Goal: Task Accomplishment & Management: Manage account settings

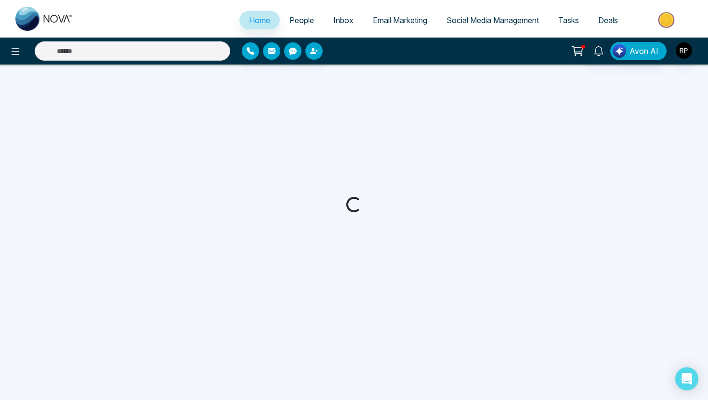
select select "*"
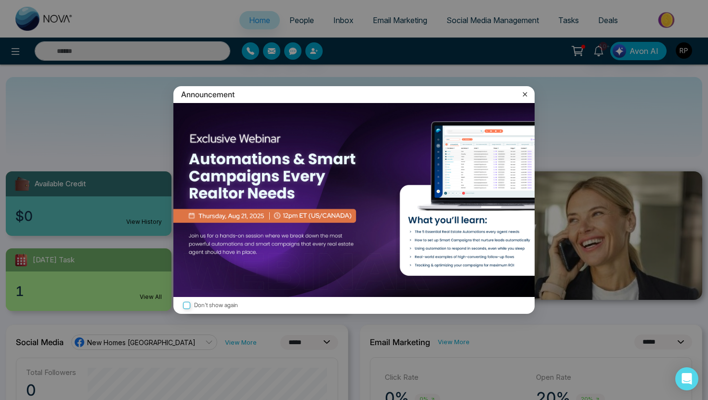
click at [527, 93] on icon at bounding box center [525, 95] width 10 height 10
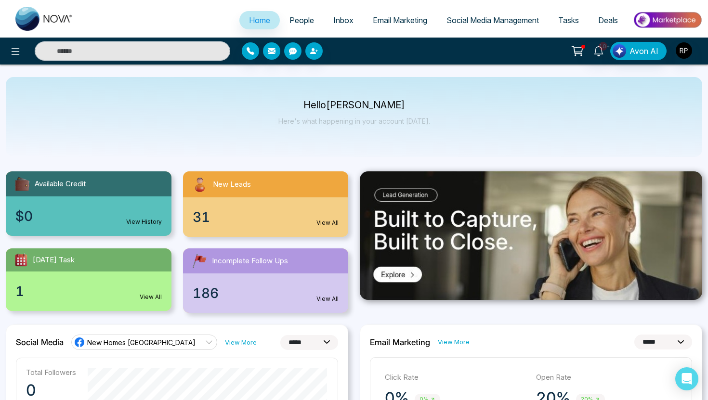
click at [300, 15] on span "People" at bounding box center [302, 20] width 25 height 10
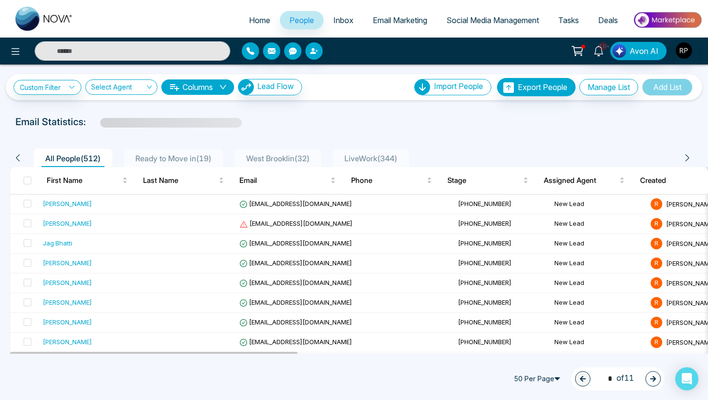
click at [372, 159] on span "LiveWork ( 344 )" at bounding box center [371, 159] width 61 height 10
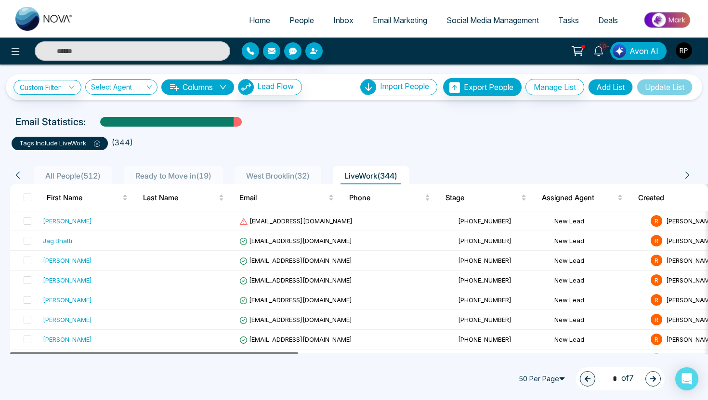
drag, startPoint x: 295, startPoint y: 354, endPoint x: 255, endPoint y: 367, distance: 42.1
click at [68, 222] on div "[PERSON_NAME]" at bounding box center [67, 221] width 49 height 10
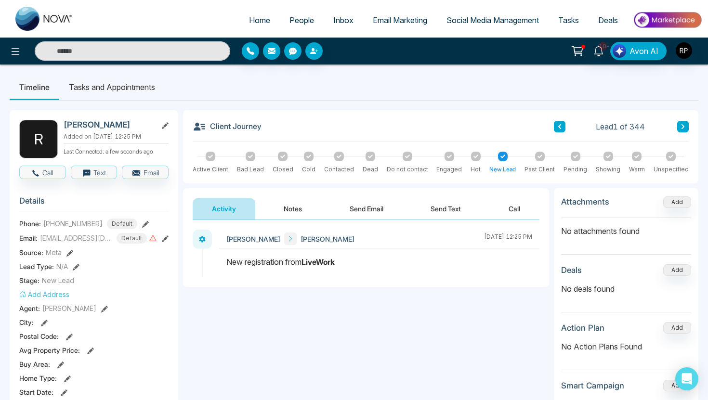
click at [293, 205] on button "Notes" at bounding box center [293, 209] width 57 height 22
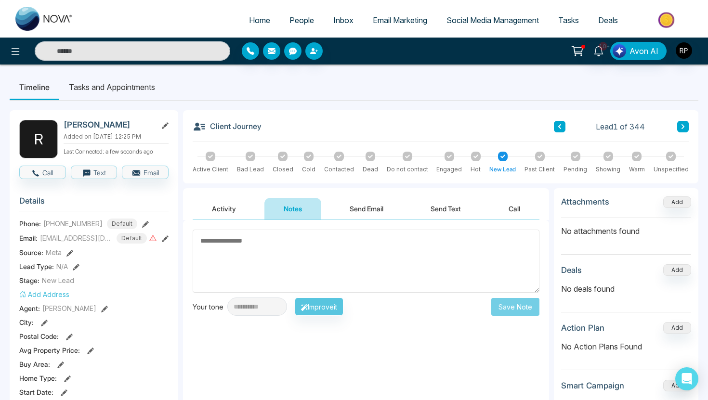
click at [223, 208] on button "Activity" at bounding box center [224, 209] width 63 height 22
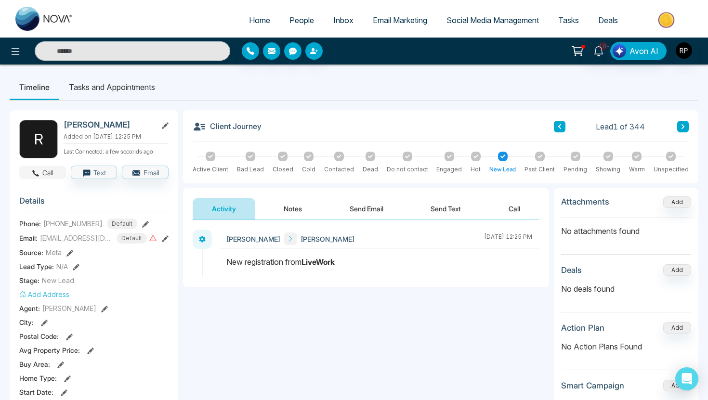
click at [46, 170] on button "Call" at bounding box center [42, 172] width 47 height 13
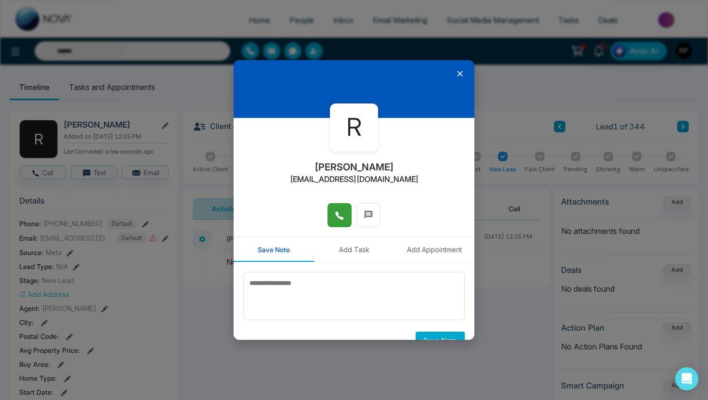
click at [337, 217] on icon at bounding box center [340, 216] width 10 height 10
click at [344, 213] on icon at bounding box center [340, 216] width 10 height 10
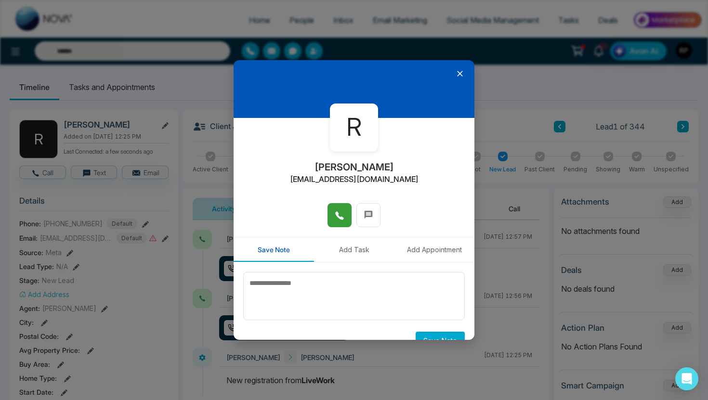
click at [344, 213] on icon at bounding box center [340, 216] width 10 height 10
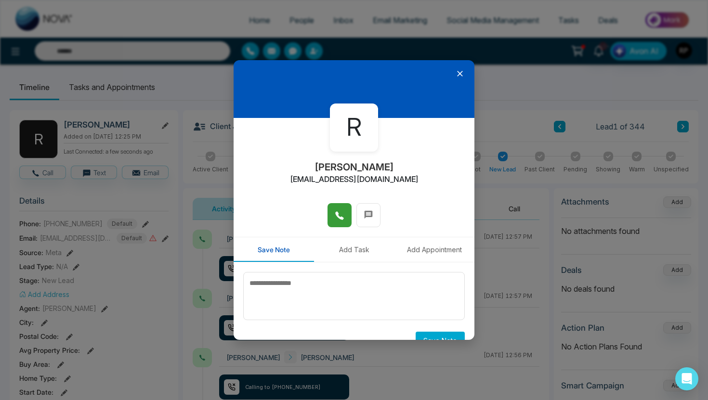
click at [462, 76] on icon at bounding box center [460, 74] width 10 height 10
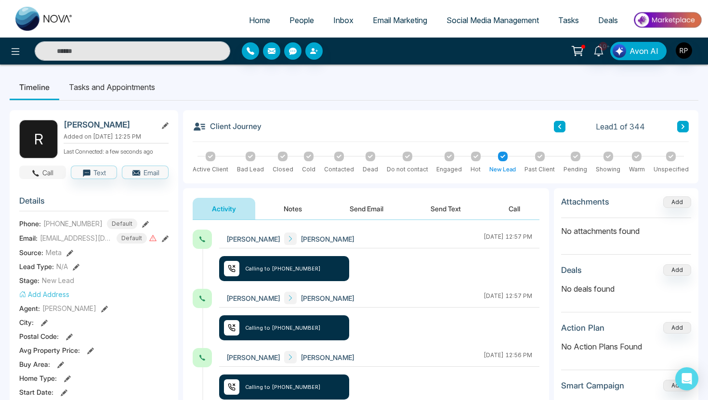
click at [47, 174] on button "Call" at bounding box center [42, 172] width 47 height 13
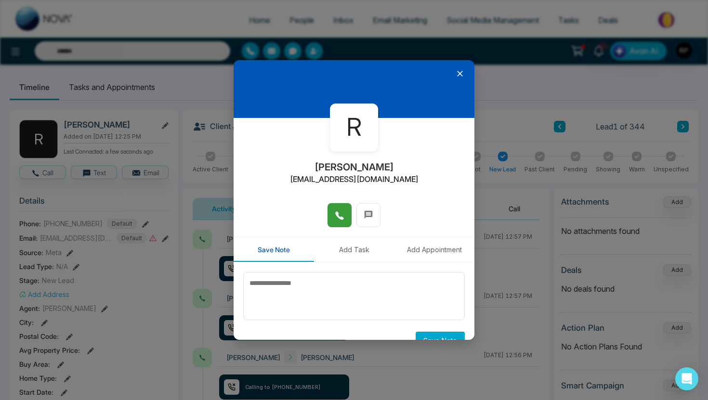
click at [338, 219] on icon at bounding box center [340, 216] width 10 height 10
click at [460, 76] on icon at bounding box center [460, 74] width 10 height 10
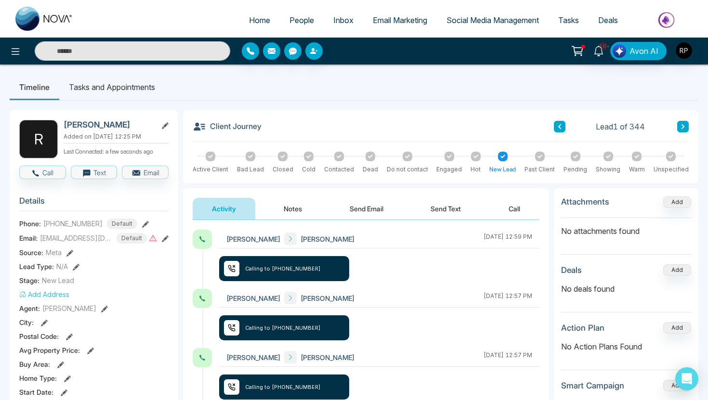
click at [142, 219] on button at bounding box center [145, 224] width 7 height 10
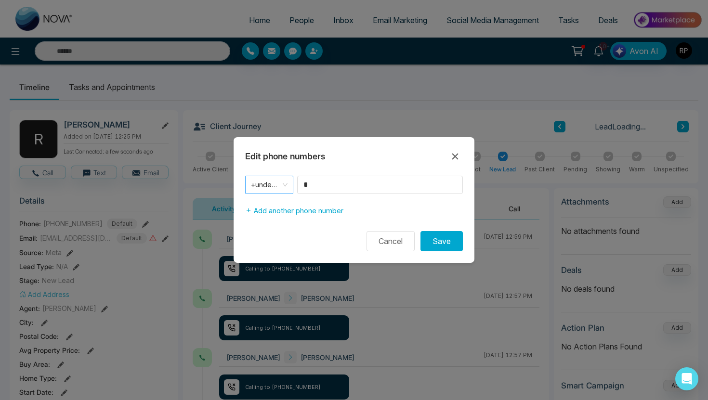
click at [282, 181] on span "+undefined" at bounding box center [269, 184] width 37 height 13
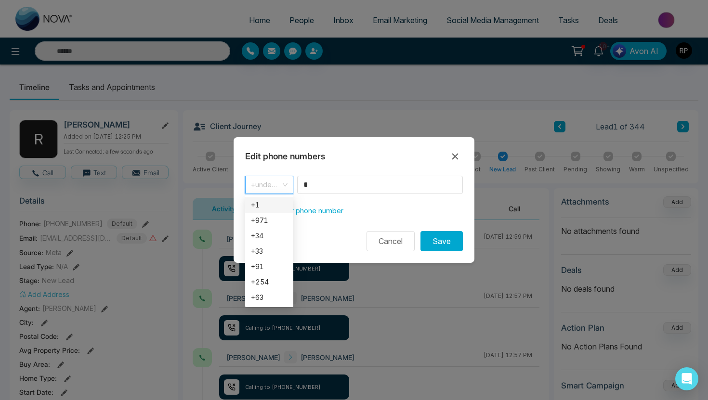
click at [275, 202] on div "+1" at bounding box center [269, 205] width 37 height 11
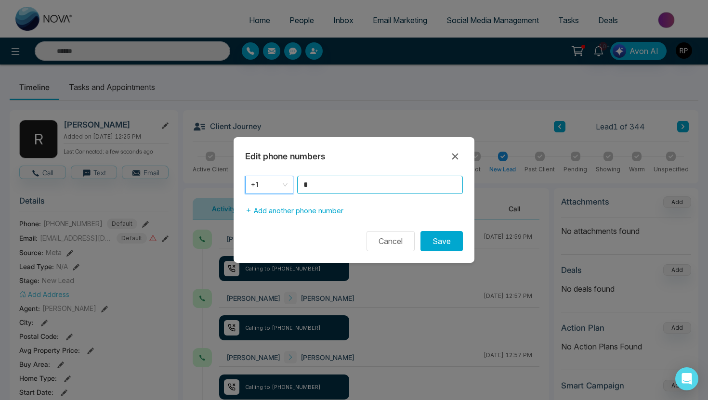
click at [326, 186] on input "*" at bounding box center [380, 185] width 166 height 18
type input "**********"
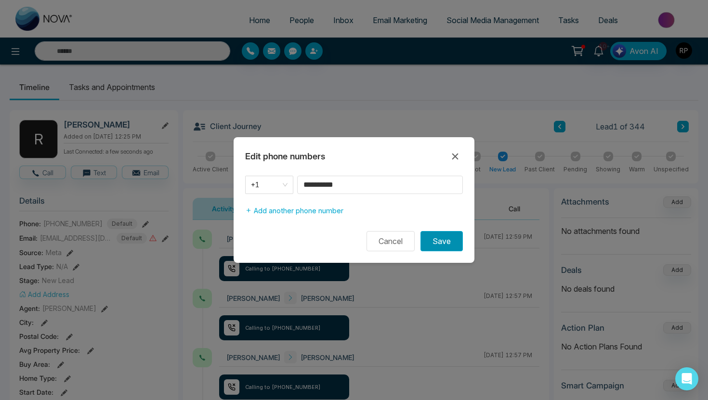
click at [444, 241] on button "Save" at bounding box center [442, 241] width 42 height 20
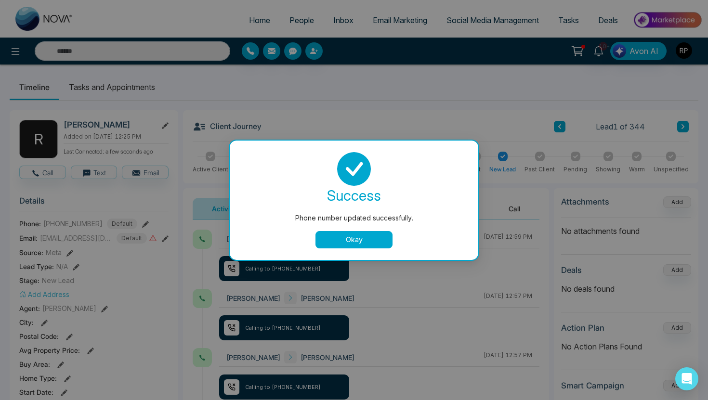
click at [352, 241] on button "Okay" at bounding box center [354, 239] width 77 height 17
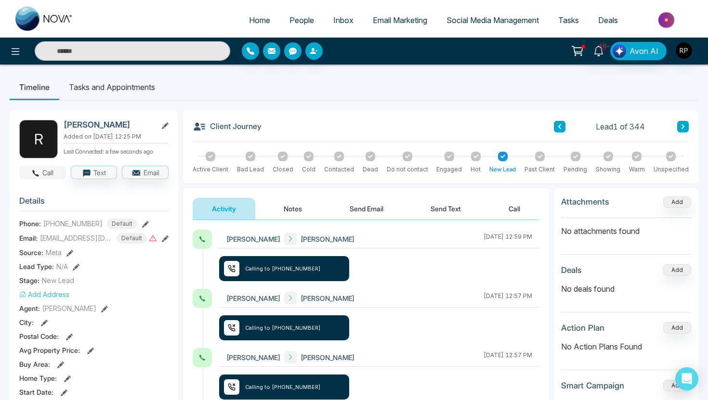
click at [50, 169] on button "Call" at bounding box center [42, 172] width 47 height 13
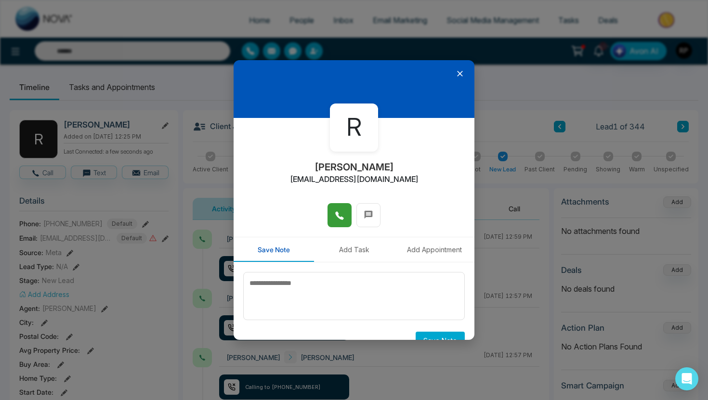
click at [341, 213] on icon at bounding box center [340, 216] width 10 height 10
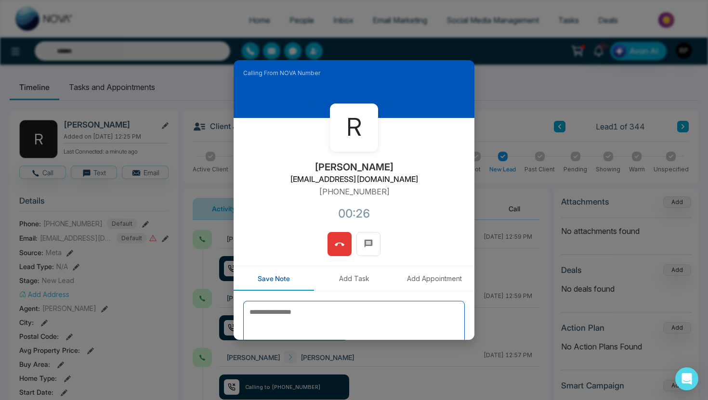
click at [265, 320] on textarea at bounding box center [354, 325] width 222 height 48
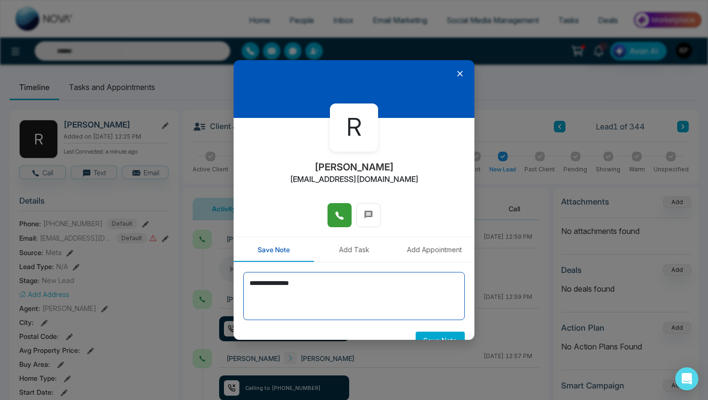
scroll to position [19, 0]
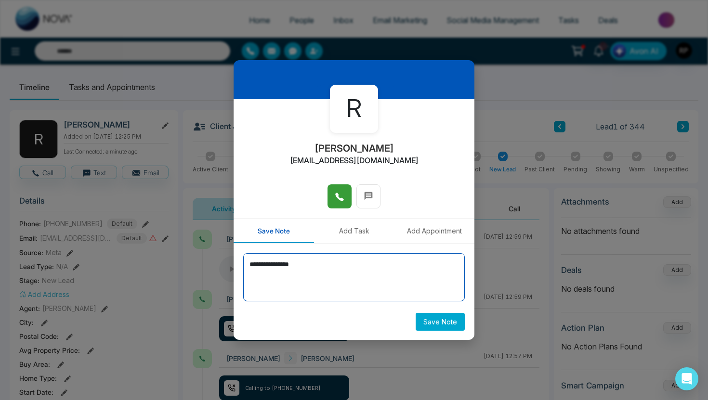
type textarea "**********"
click at [428, 320] on button "Save Note" at bounding box center [440, 322] width 49 height 18
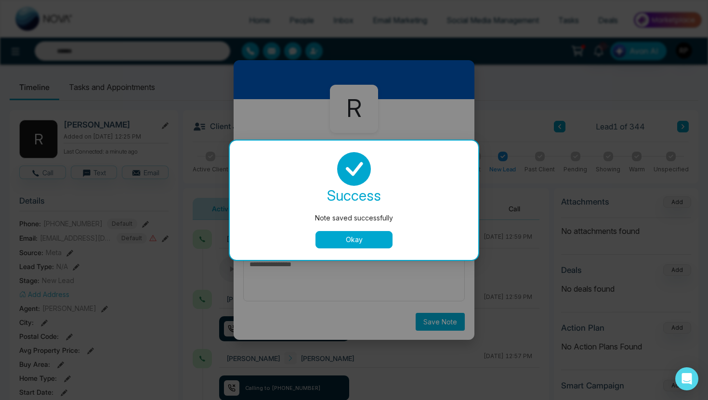
click at [368, 238] on button "Okay" at bounding box center [354, 239] width 77 height 17
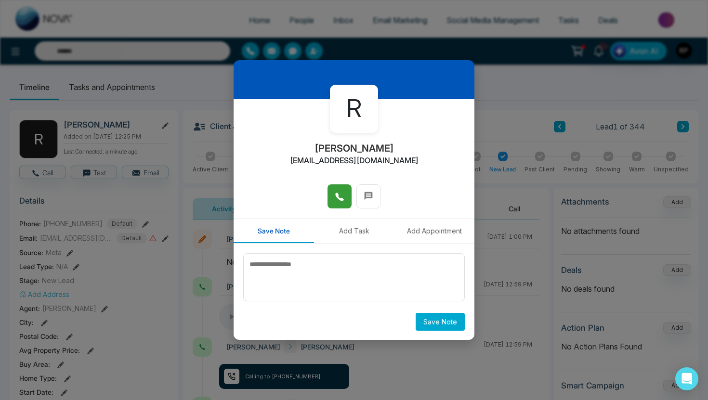
click at [534, 93] on div "R [PERSON_NAME] [EMAIL_ADDRESS][DOMAIN_NAME] Save Note Add Task Add Appointment…" at bounding box center [354, 200] width 708 height 400
click at [295, 260] on textarea at bounding box center [354, 277] width 222 height 48
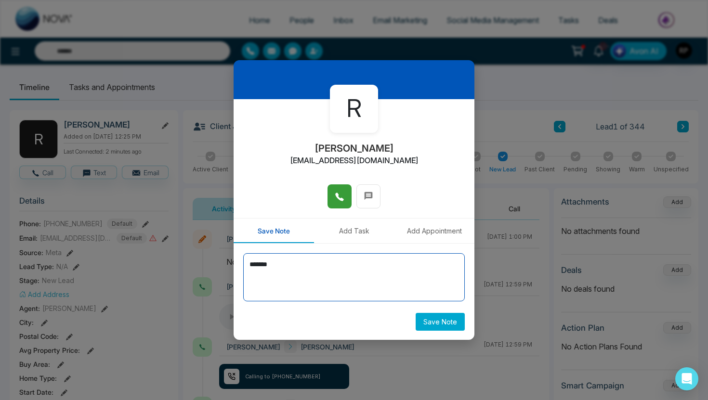
type textarea "*******"
click at [429, 325] on button "Save Note" at bounding box center [440, 322] width 49 height 18
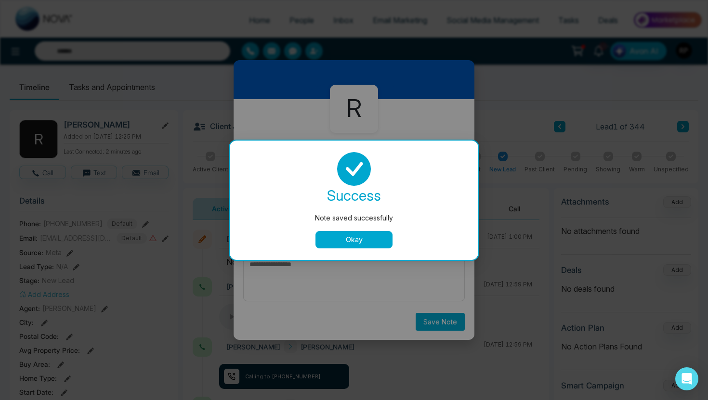
click at [359, 242] on button "Okay" at bounding box center [354, 239] width 77 height 17
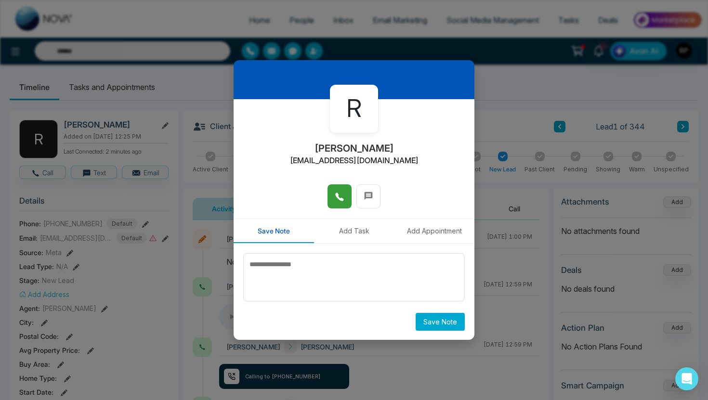
click at [531, 91] on div "R [PERSON_NAME] [EMAIL_ADDRESS][DOMAIN_NAME] Save Note Add Task Add Appointment…" at bounding box center [354, 200] width 708 height 400
click at [428, 325] on button "Save Note" at bounding box center [440, 322] width 49 height 18
click at [245, 76] on div at bounding box center [354, 70] width 241 height 58
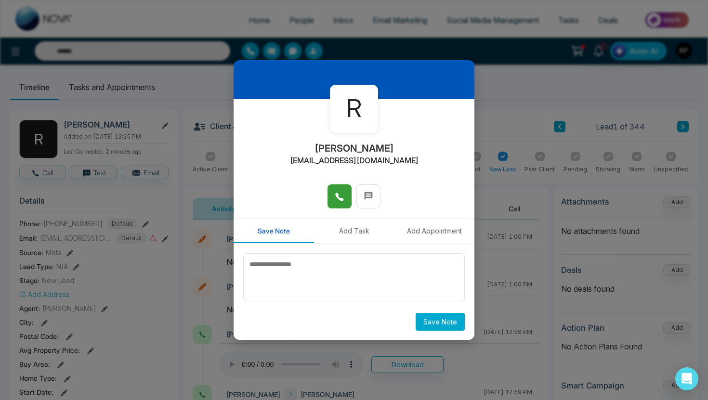
click at [479, 76] on div "R [PERSON_NAME] [EMAIL_ADDRESS][DOMAIN_NAME] Save Note Add Task Add Appointment…" at bounding box center [354, 200] width 708 height 400
click at [520, 100] on div "R [PERSON_NAME] [EMAIL_ADDRESS][DOMAIN_NAME] Save Note Add Task Add Appointment…" at bounding box center [354, 200] width 708 height 400
click at [522, 100] on div "R [PERSON_NAME] [EMAIL_ADDRESS][DOMAIN_NAME] Save Note Add Task Add Appointment…" at bounding box center [354, 200] width 708 height 400
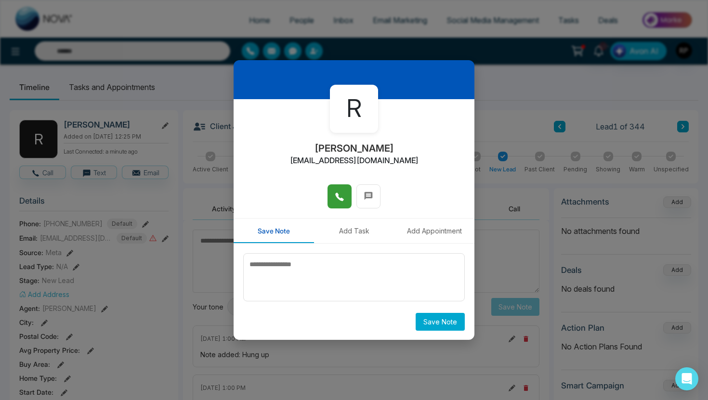
click at [511, 103] on div "R [PERSON_NAME] [EMAIL_ADDRESS][DOMAIN_NAME] Save Note Add Task Add Appointment…" at bounding box center [354, 200] width 708 height 400
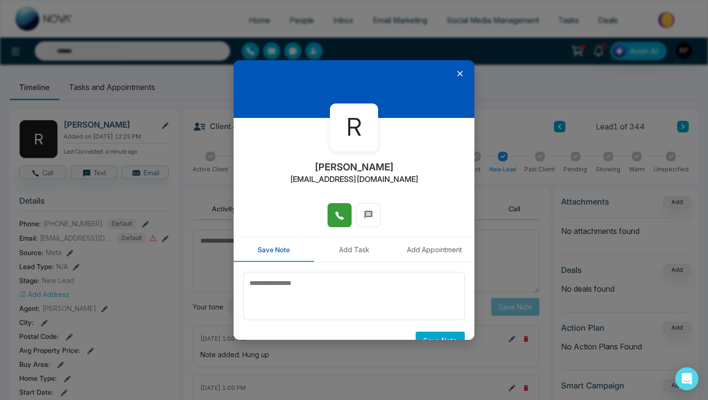
click at [459, 72] on icon at bounding box center [460, 74] width 6 height 6
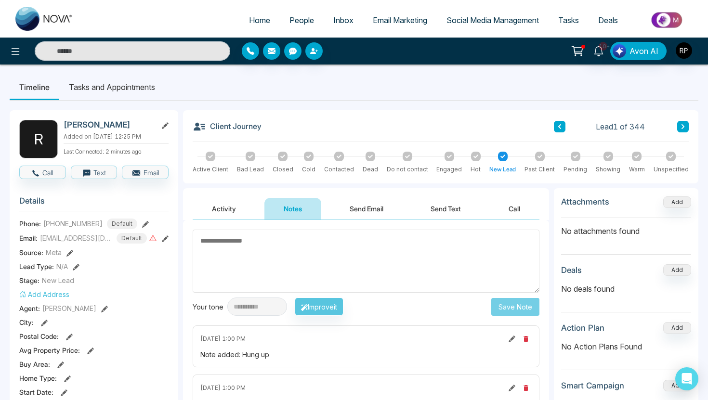
click at [684, 126] on icon at bounding box center [683, 126] width 3 height 5
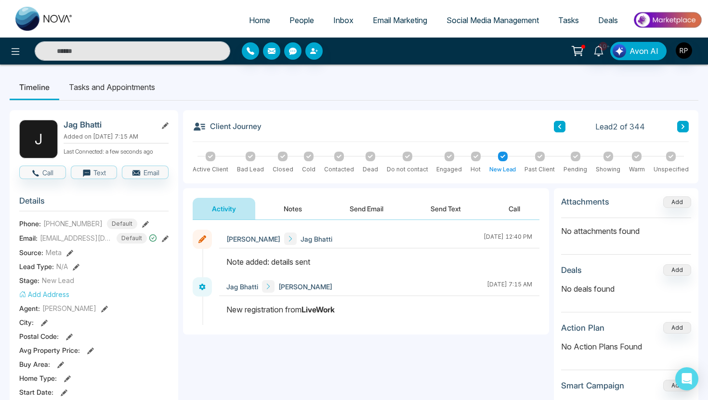
click at [292, 209] on button "Notes" at bounding box center [293, 209] width 57 height 22
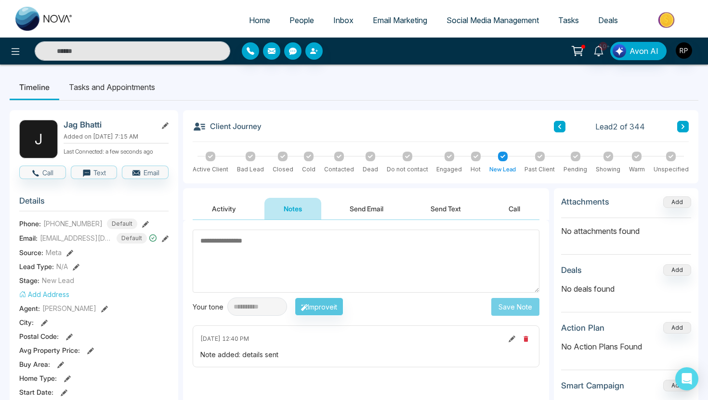
click at [219, 213] on button "Activity" at bounding box center [224, 209] width 63 height 22
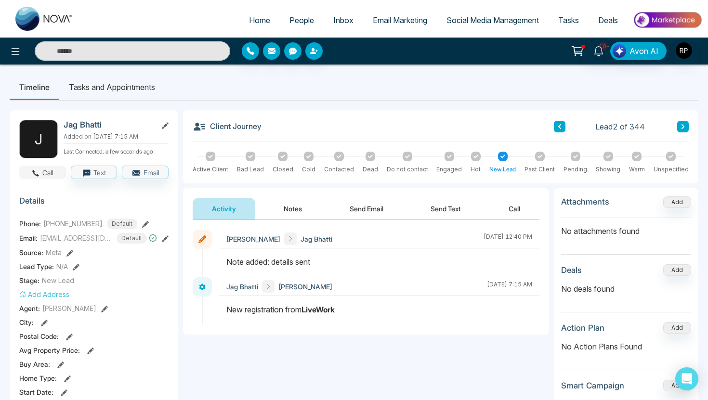
click at [46, 170] on button "Call" at bounding box center [42, 172] width 47 height 13
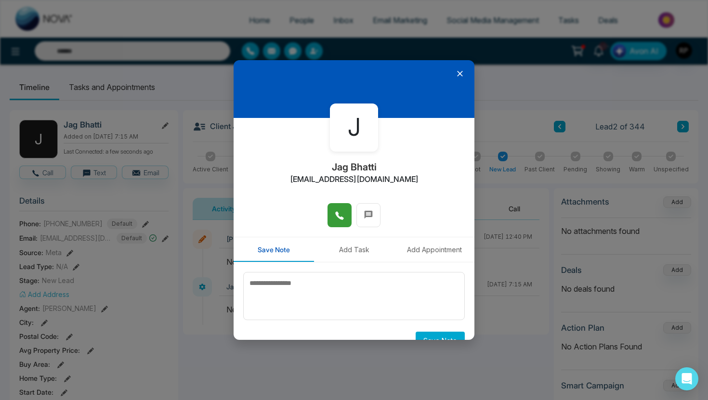
click at [332, 210] on button at bounding box center [340, 215] width 24 height 24
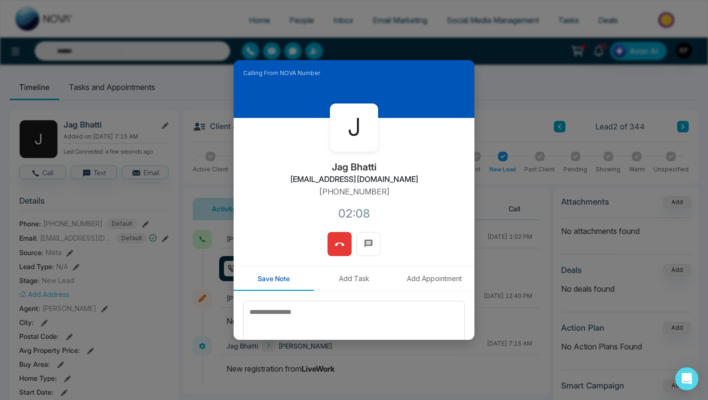
click at [340, 242] on icon at bounding box center [340, 245] width 10 height 10
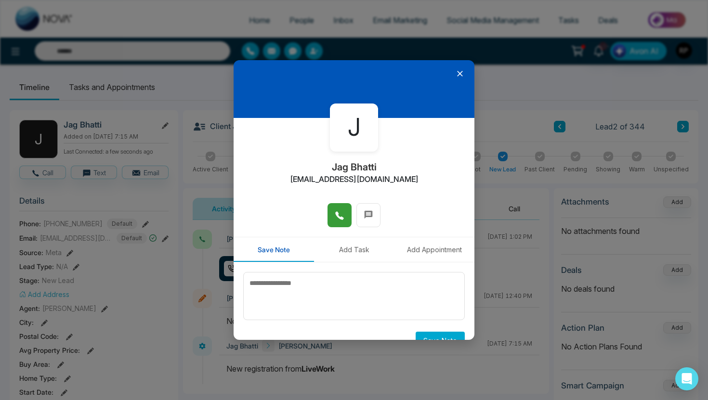
click at [459, 76] on icon at bounding box center [460, 74] width 10 height 10
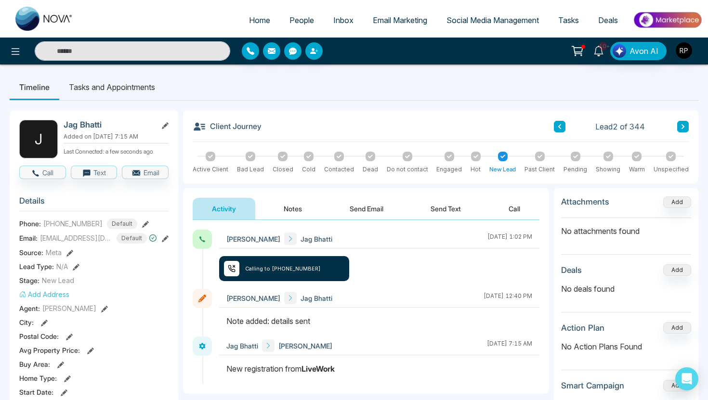
click at [370, 207] on button "Send Email" at bounding box center [367, 209] width 72 height 22
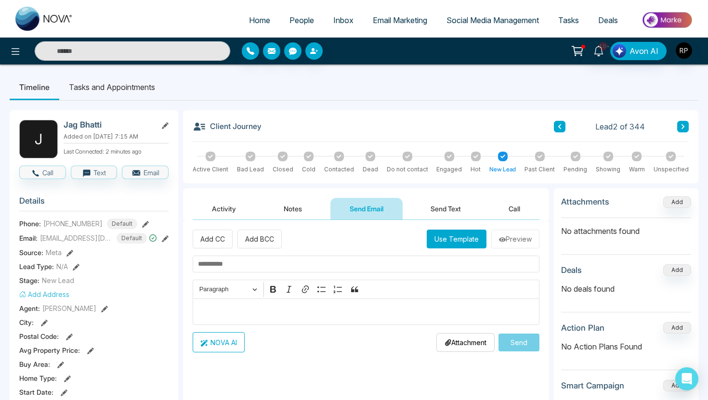
click at [442, 242] on button "Use Template" at bounding box center [457, 239] width 60 height 19
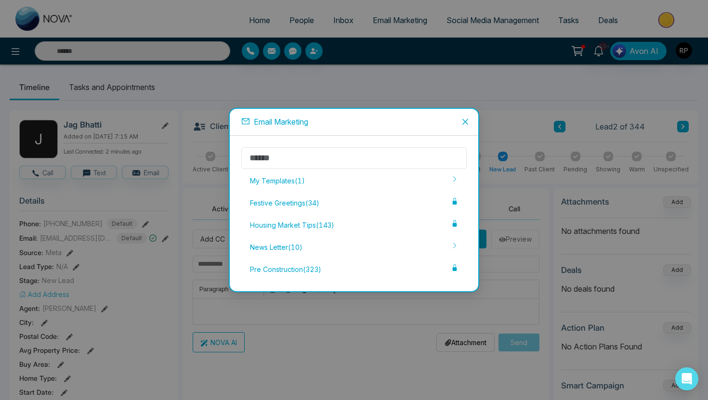
click at [465, 122] on icon "close" at bounding box center [466, 122] width 8 height 8
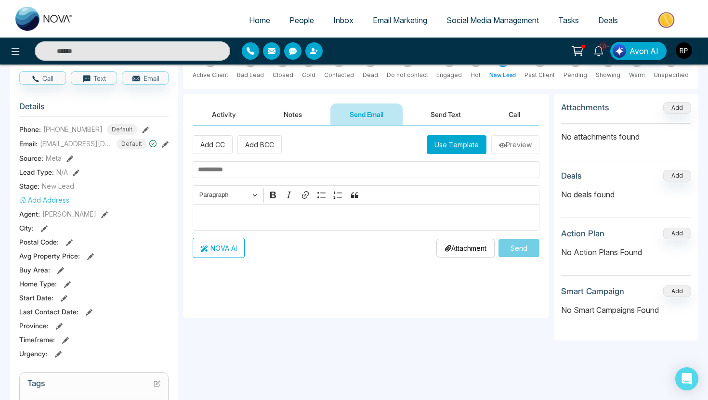
scroll to position [92, 0]
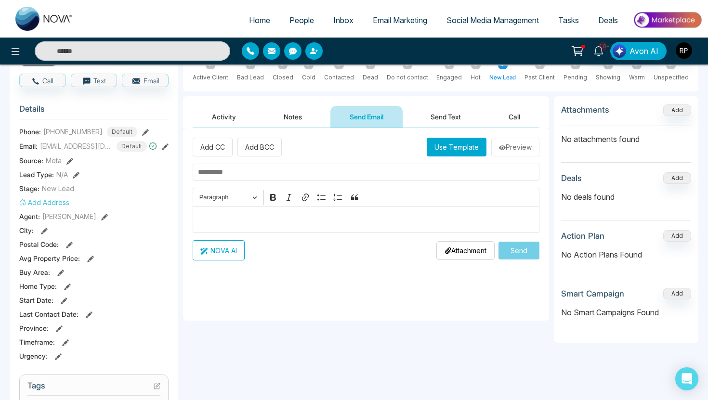
click at [227, 219] on p "Editor editing area: main" at bounding box center [366, 220] width 337 height 12
click at [289, 118] on button "Notes" at bounding box center [293, 117] width 57 height 22
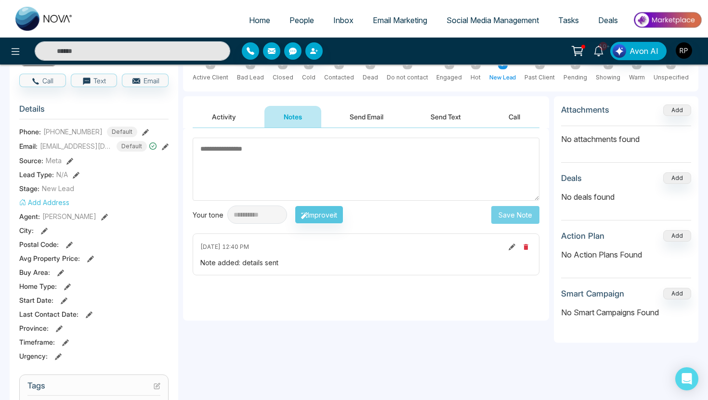
click at [295, 266] on div "Note added: details sent" at bounding box center [366, 263] width 332 height 10
click at [361, 118] on button "Send Email" at bounding box center [367, 117] width 72 height 22
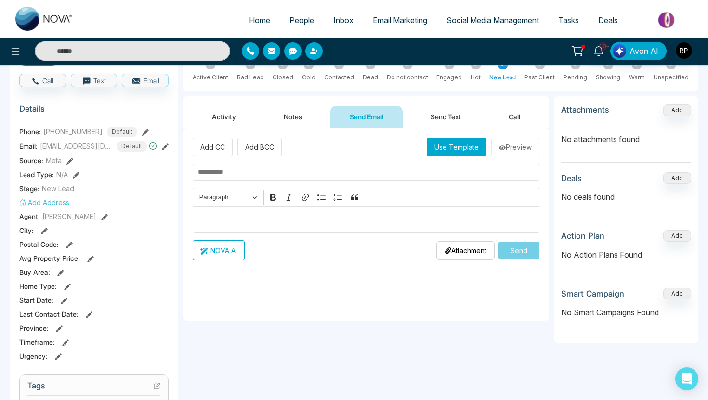
click at [361, 118] on button "Send Email" at bounding box center [367, 117] width 72 height 22
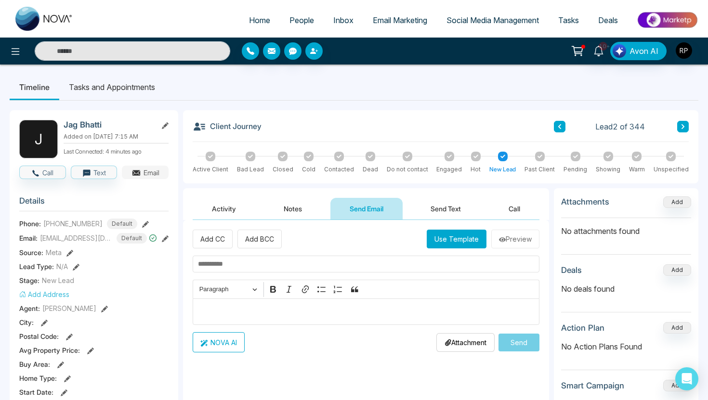
click at [161, 172] on button "Email" at bounding box center [145, 172] width 47 height 13
click at [449, 239] on button "Use Template" at bounding box center [457, 239] width 60 height 19
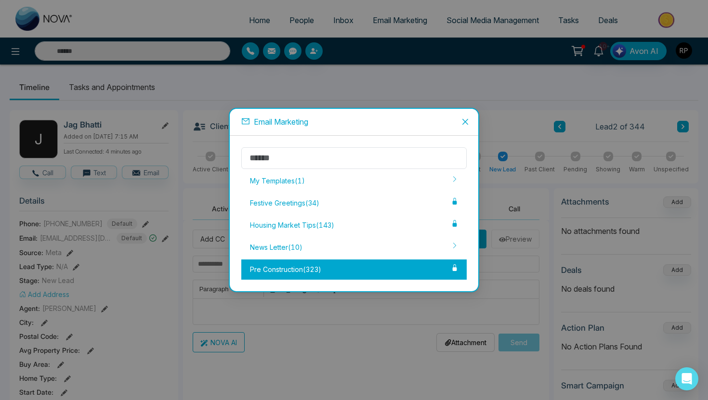
click at [336, 263] on div "Pre Construction ( 323 )" at bounding box center [354, 270] width 226 height 20
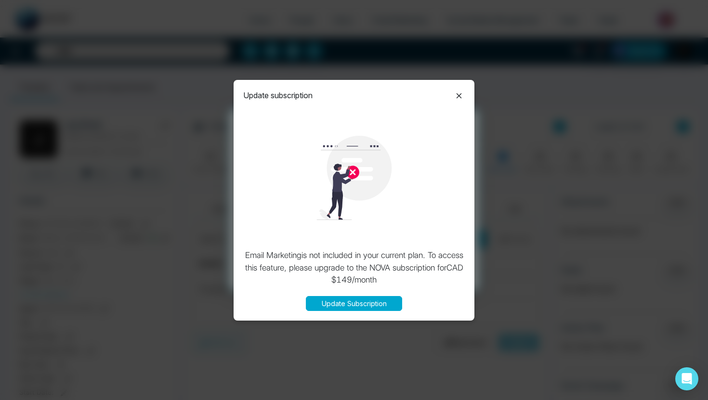
click at [460, 99] on icon at bounding box center [459, 96] width 12 height 12
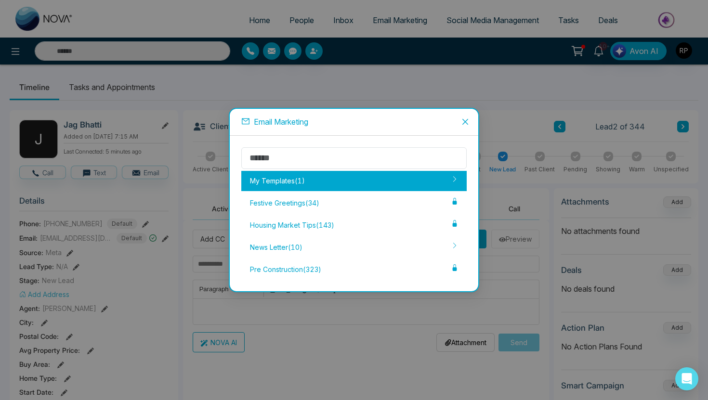
click at [419, 184] on div "My Templates ( 1 )" at bounding box center [354, 181] width 226 height 20
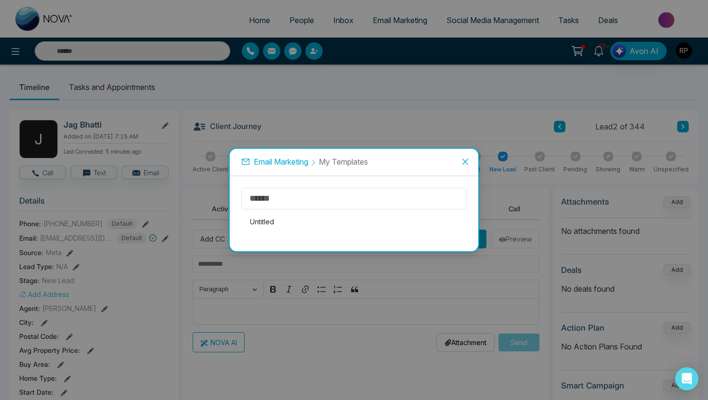
click at [463, 160] on icon "close" at bounding box center [466, 162] width 8 height 8
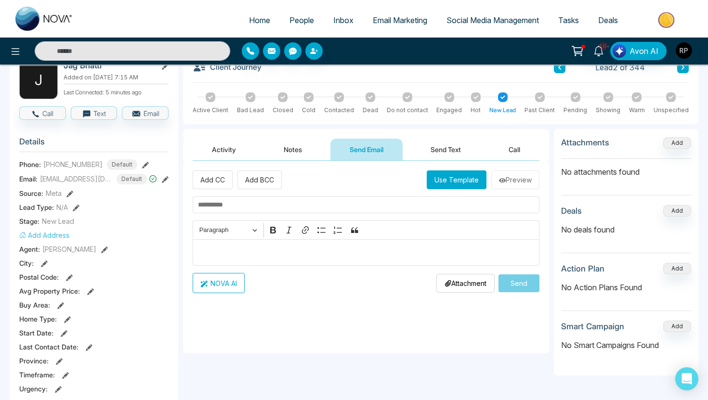
scroll to position [60, 0]
click at [464, 178] on button "Use Template" at bounding box center [457, 179] width 60 height 19
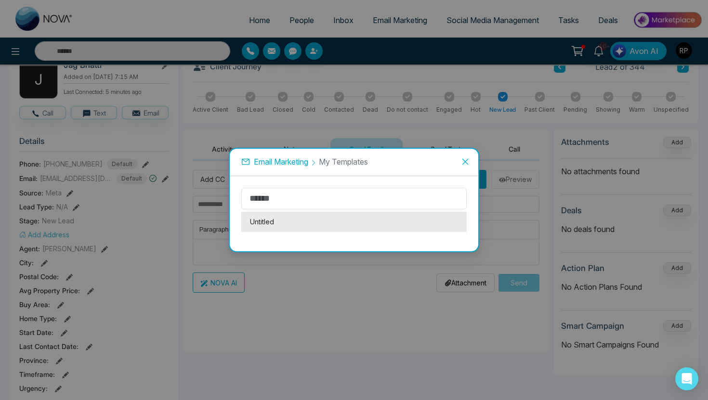
click at [306, 224] on li "Untitled" at bounding box center [354, 222] width 226 height 20
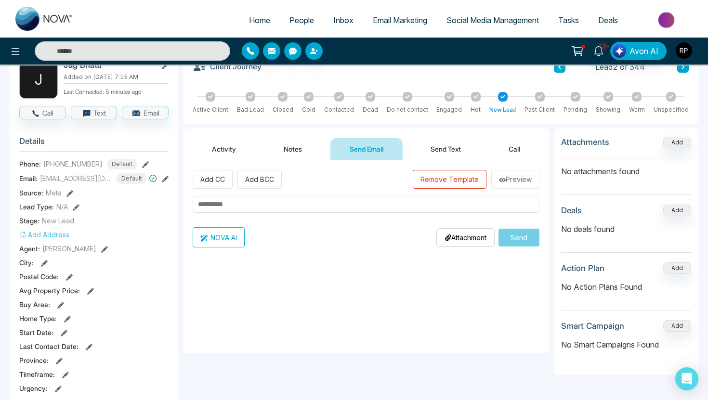
click at [430, 178] on button "Remove Template" at bounding box center [450, 179] width 74 height 19
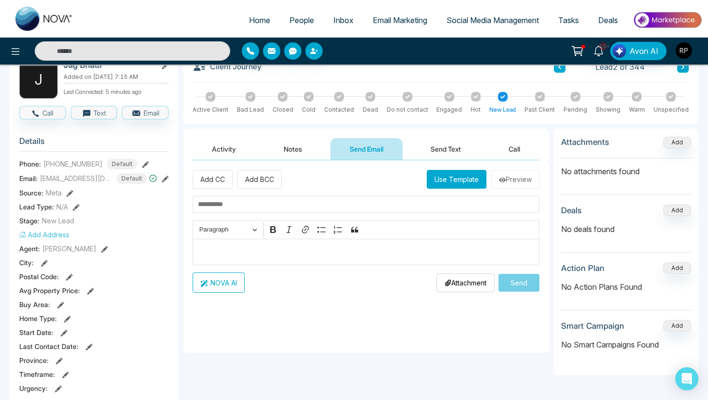
click at [348, 256] on p "Editor editing area: main" at bounding box center [366, 253] width 337 height 12
click at [456, 175] on button "Use Template" at bounding box center [457, 179] width 60 height 19
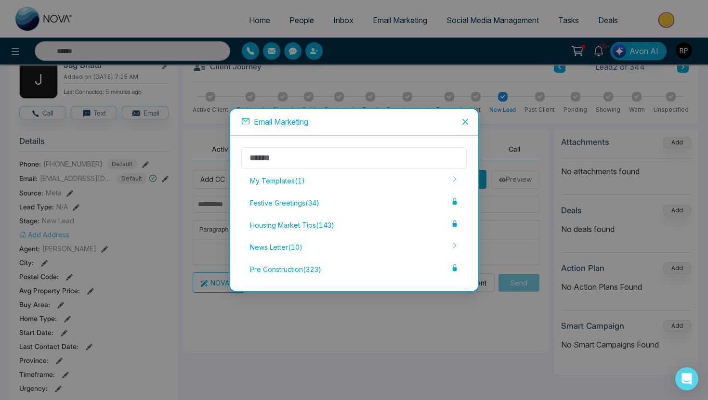
click at [358, 163] on input "text" at bounding box center [354, 158] width 226 height 22
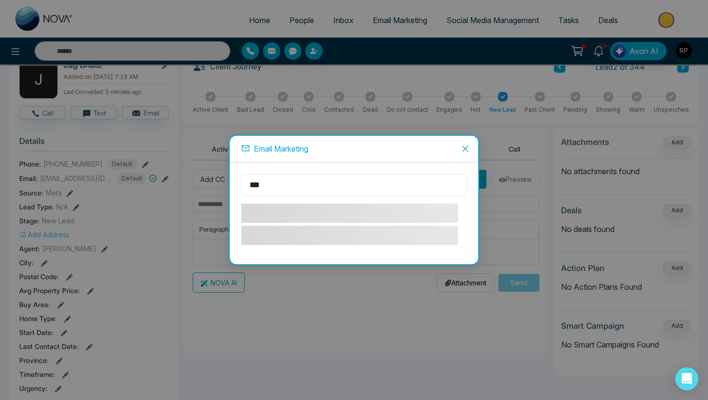
type input "****"
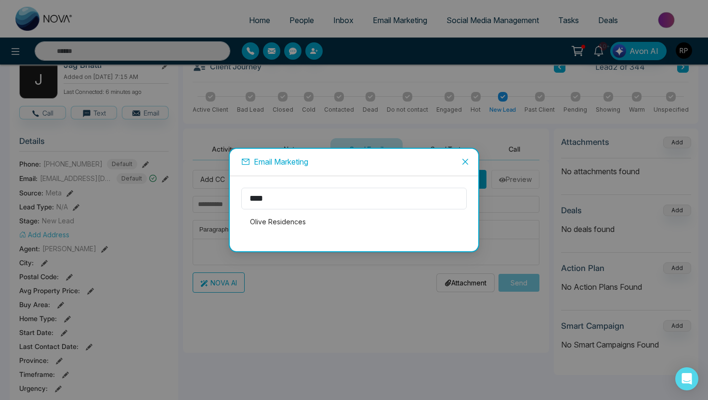
click at [466, 159] on icon "close" at bounding box center [466, 162] width 8 height 8
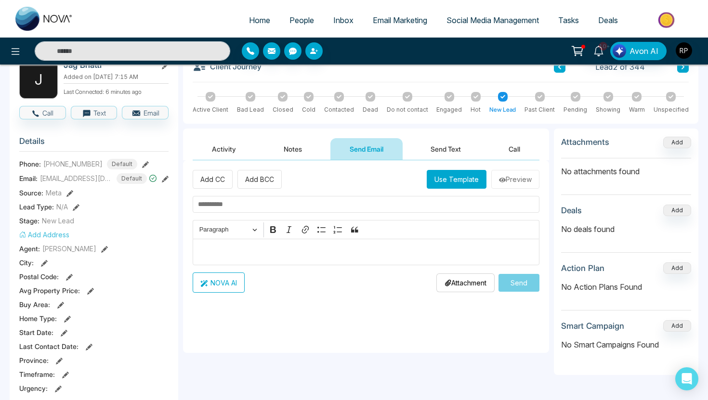
click at [333, 252] on p "Editor editing area: main" at bounding box center [366, 253] width 337 height 12
click at [212, 253] on p "Editor editing area: main" at bounding box center [366, 253] width 337 height 12
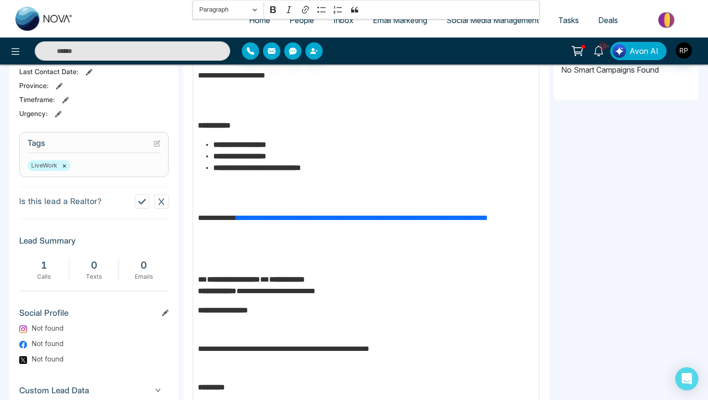
scroll to position [423, 0]
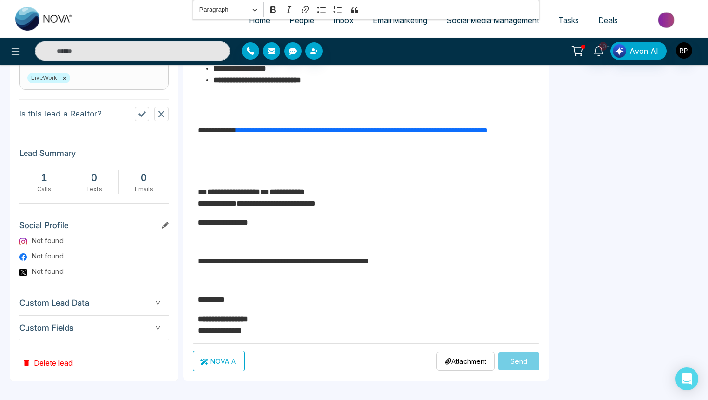
click at [455, 321] on p "**********" at bounding box center [366, 325] width 337 height 23
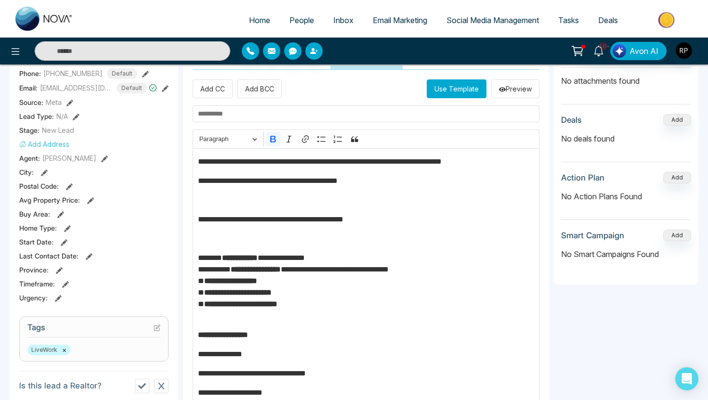
scroll to position [0, 0]
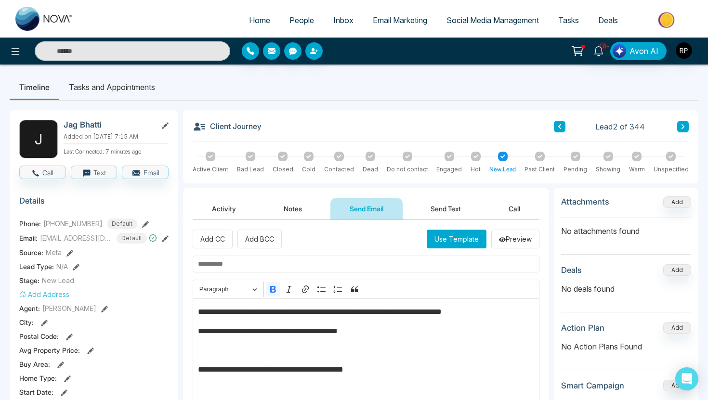
click at [278, 259] on input "text" at bounding box center [366, 264] width 347 height 17
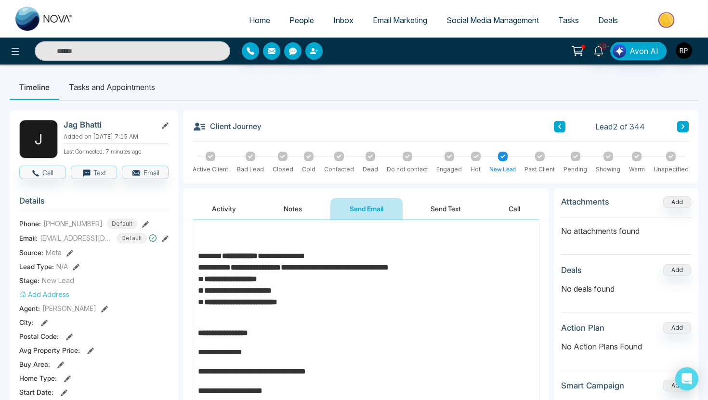
scroll to position [423, 0]
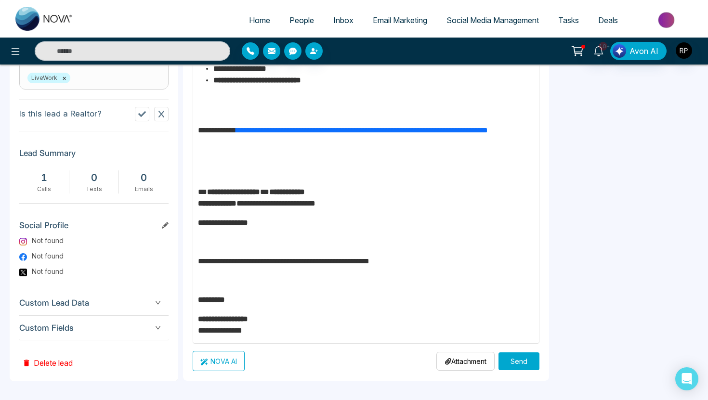
type input "**********"
click at [519, 364] on button "Send" at bounding box center [519, 362] width 41 height 18
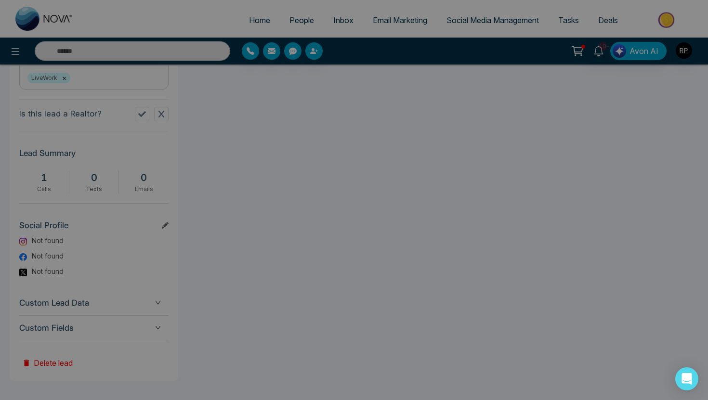
scroll to position [0, 0]
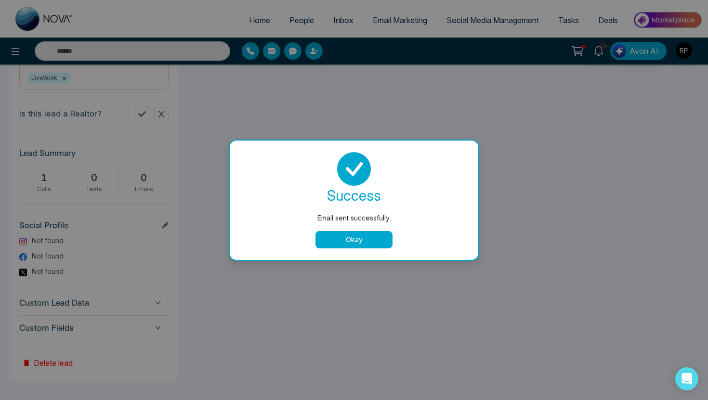
click at [365, 240] on button "Okay" at bounding box center [354, 239] width 77 height 17
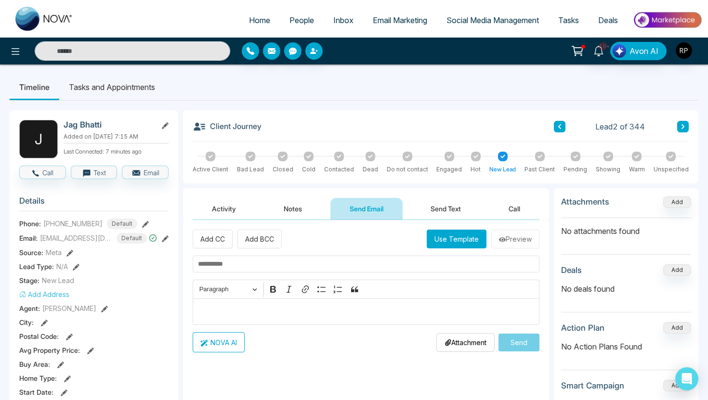
click at [295, 208] on button "Notes" at bounding box center [293, 209] width 57 height 22
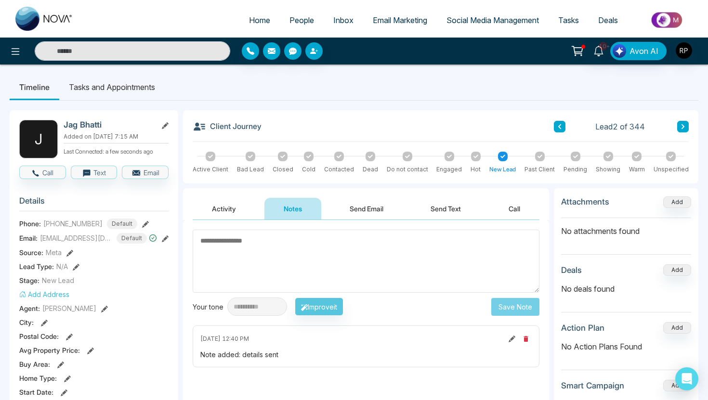
click at [254, 255] on textarea at bounding box center [366, 261] width 347 height 63
type textarea "**********"
click at [508, 306] on button "Save Note" at bounding box center [516, 307] width 48 height 18
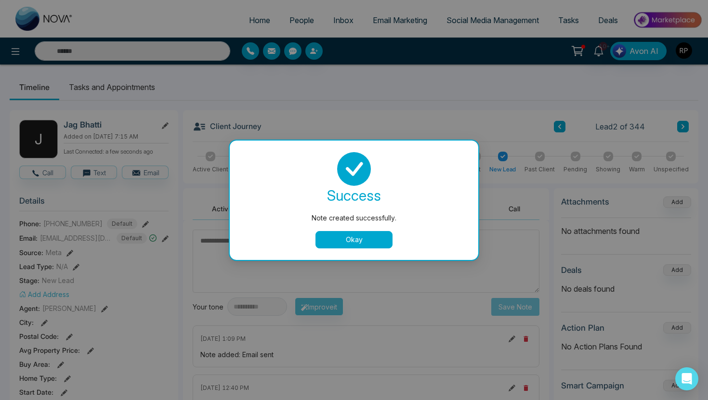
click at [371, 246] on button "Okay" at bounding box center [354, 239] width 77 height 17
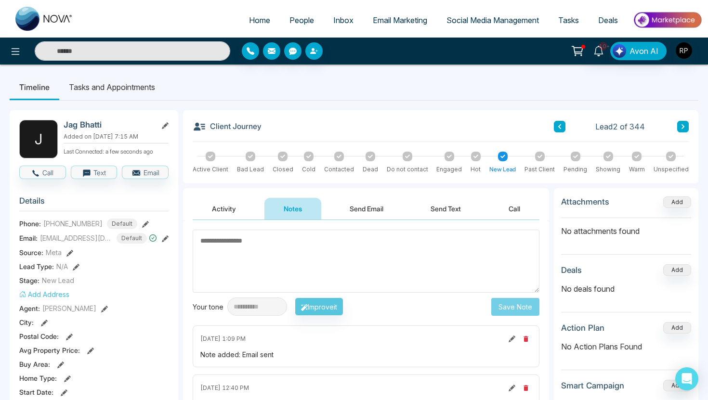
click at [683, 125] on icon at bounding box center [683, 126] width 3 height 5
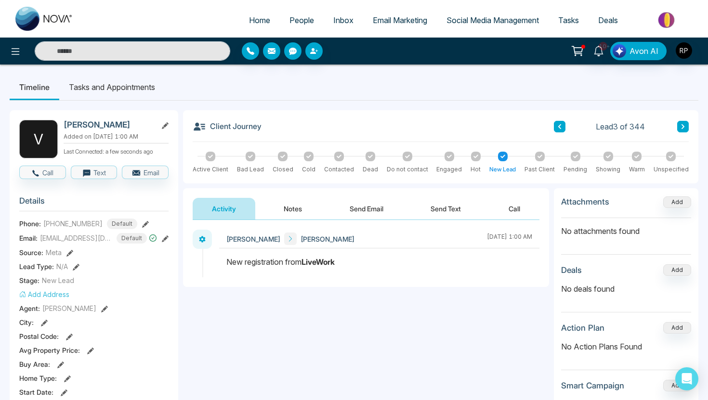
click at [142, 222] on icon at bounding box center [145, 224] width 7 height 7
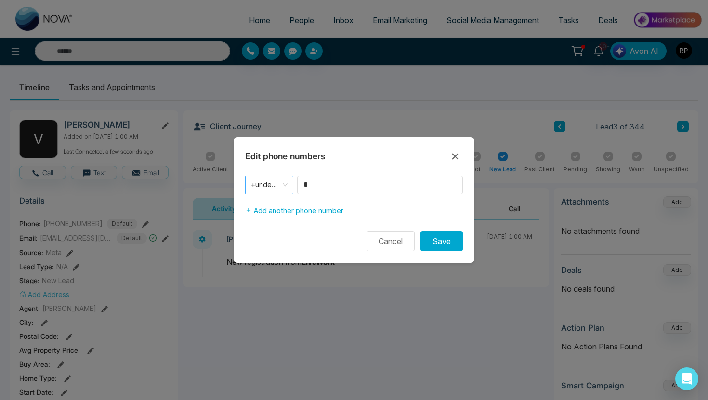
click at [266, 179] on span "+undefined" at bounding box center [269, 184] width 37 height 13
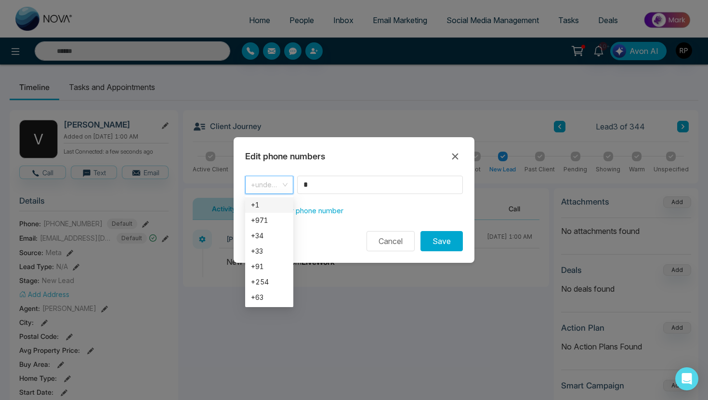
click at [265, 206] on div "+1" at bounding box center [269, 205] width 37 height 11
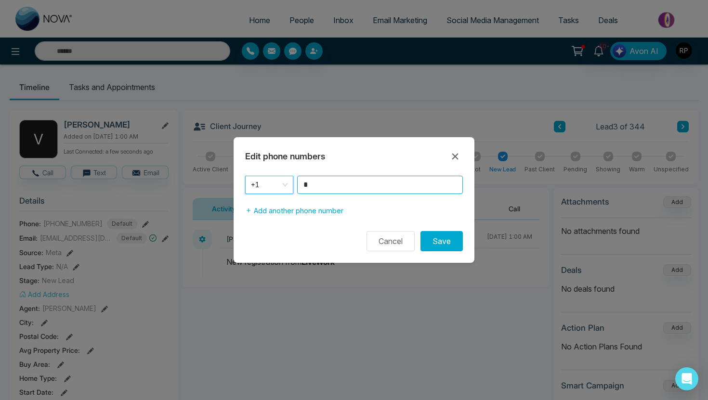
click at [329, 186] on input "*" at bounding box center [380, 185] width 166 height 18
type input "**********"
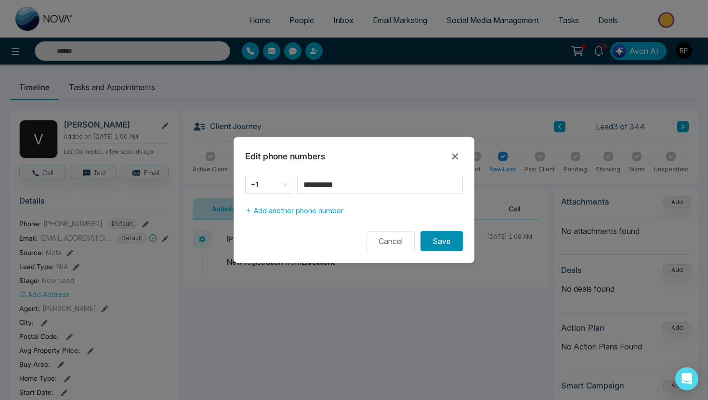
click at [449, 242] on button "Save" at bounding box center [442, 241] width 42 height 20
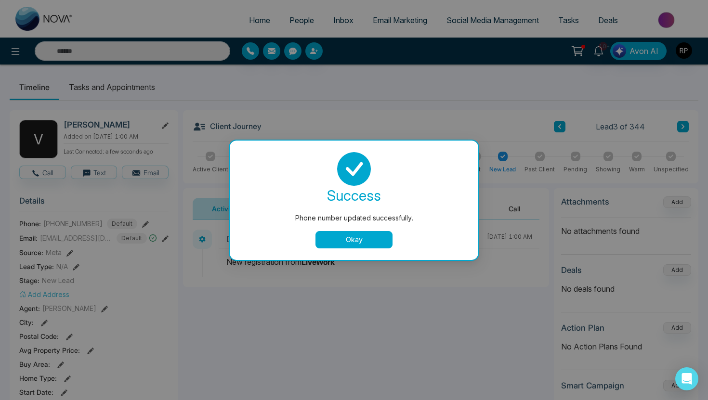
click at [368, 239] on button "Okay" at bounding box center [354, 239] width 77 height 17
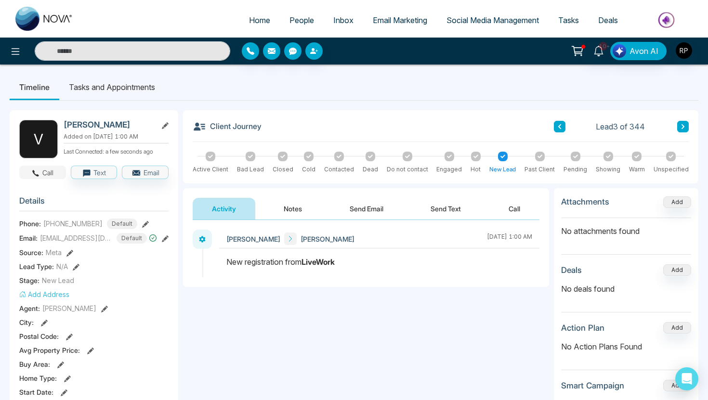
click at [42, 176] on button "Call" at bounding box center [42, 172] width 47 height 13
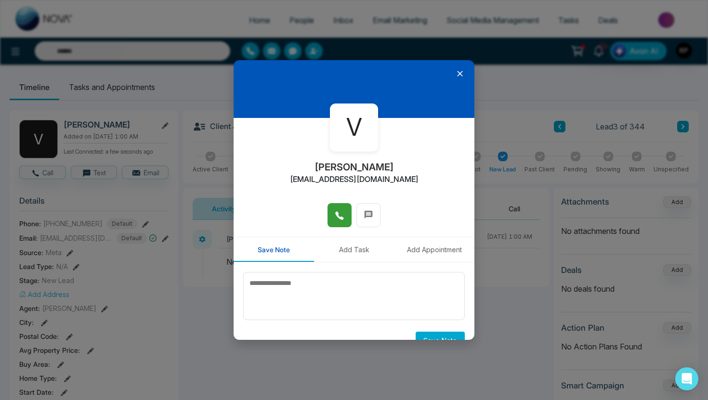
click at [340, 217] on icon at bounding box center [339, 216] width 8 height 8
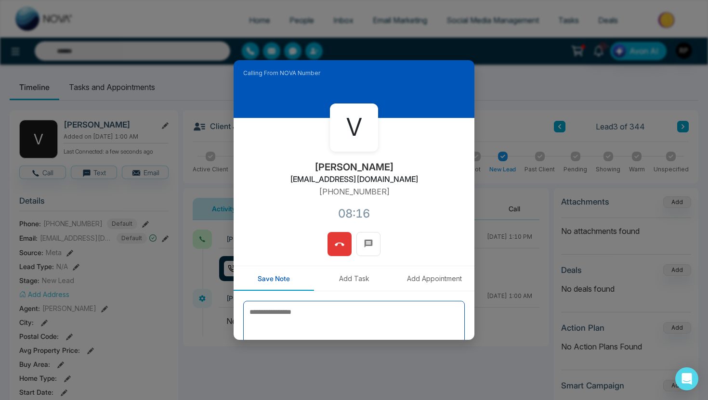
click at [328, 311] on textarea at bounding box center [354, 325] width 222 height 48
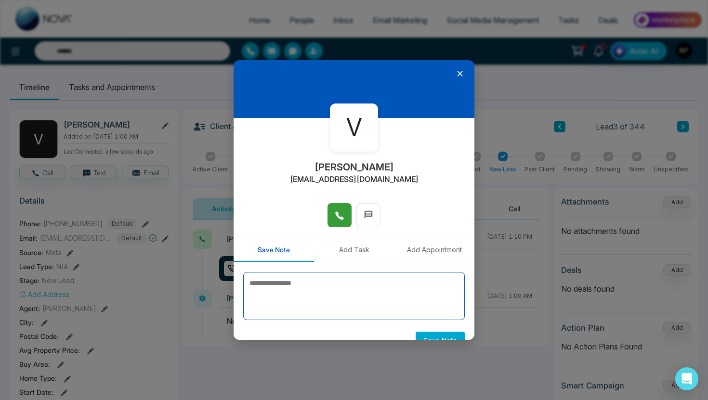
click at [293, 287] on textarea at bounding box center [354, 296] width 222 height 48
click at [431, 284] on textarea "**********" at bounding box center [354, 296] width 222 height 48
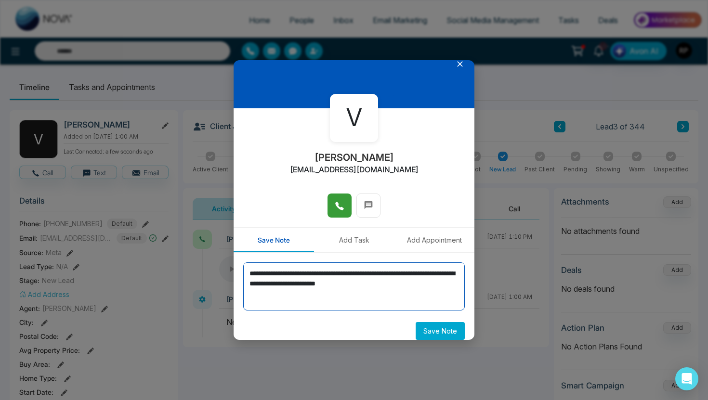
scroll to position [19, 0]
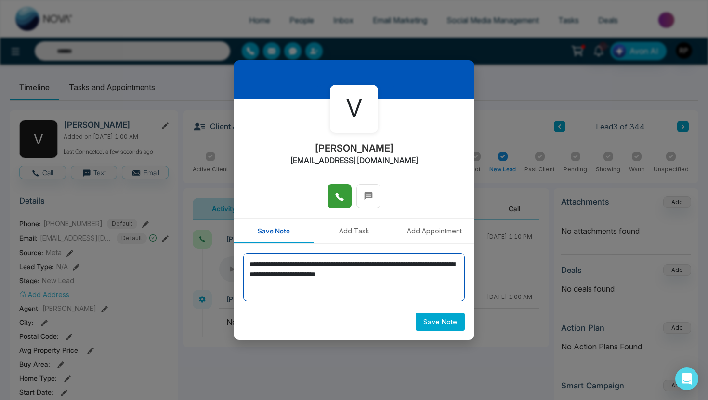
type textarea "**********"
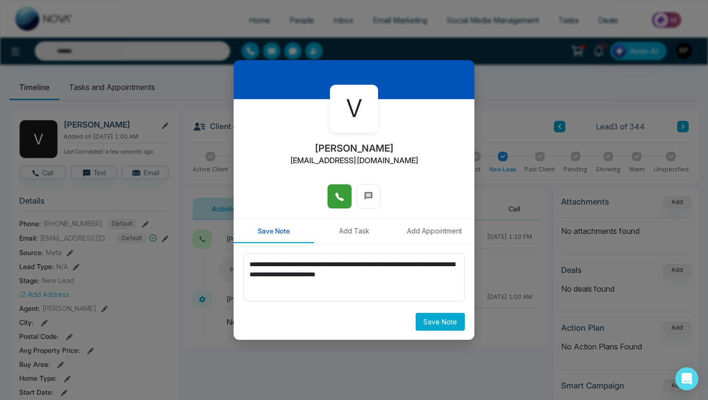
click at [442, 323] on button "Save Note" at bounding box center [440, 322] width 49 height 18
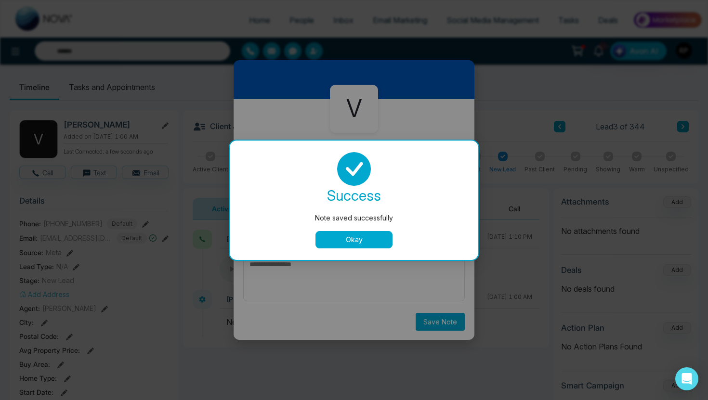
click at [371, 234] on button "Okay" at bounding box center [354, 239] width 77 height 17
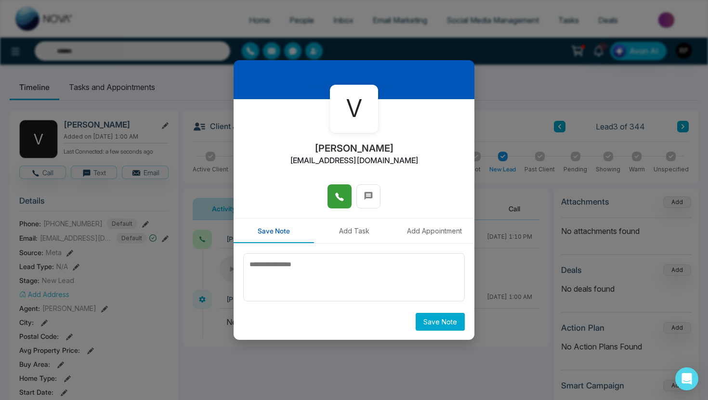
scroll to position [0, 0]
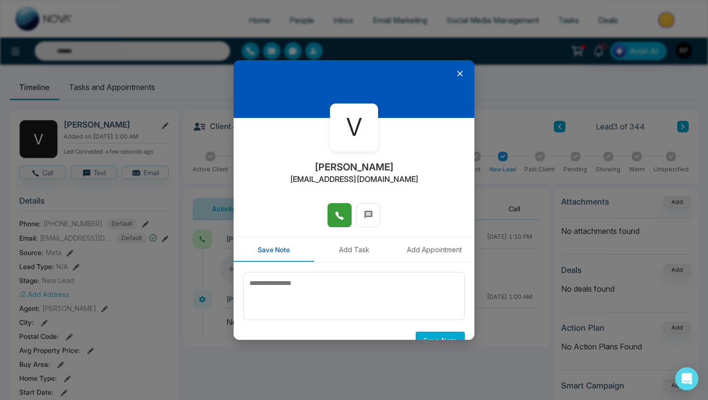
click at [458, 73] on icon at bounding box center [460, 74] width 10 height 10
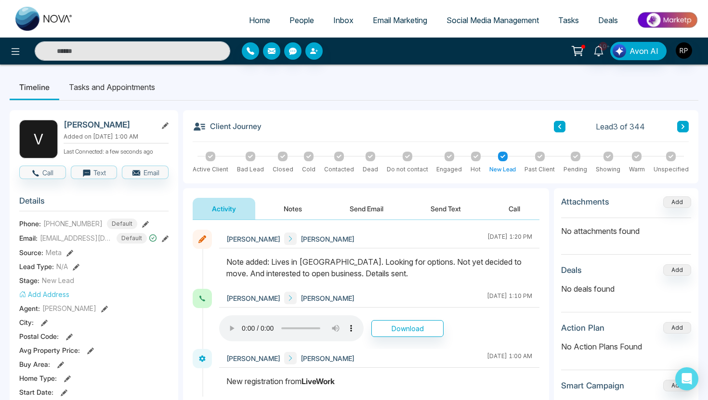
click at [141, 223] on div "Phone: [PHONE_NUMBER] Default" at bounding box center [93, 224] width 149 height 11
drag, startPoint x: 44, startPoint y: 223, endPoint x: 94, endPoint y: 220, distance: 50.7
click at [94, 220] on span "[PHONE_NUMBER]" at bounding box center [72, 224] width 59 height 10
copy span "[PHONE_NUMBER]"
click at [112, 286] on section "Details Phone: [PHONE_NUMBER] Default Email: [EMAIL_ADDRESS][DOMAIN_NAME] Defau…" at bounding box center [93, 323] width 149 height 268
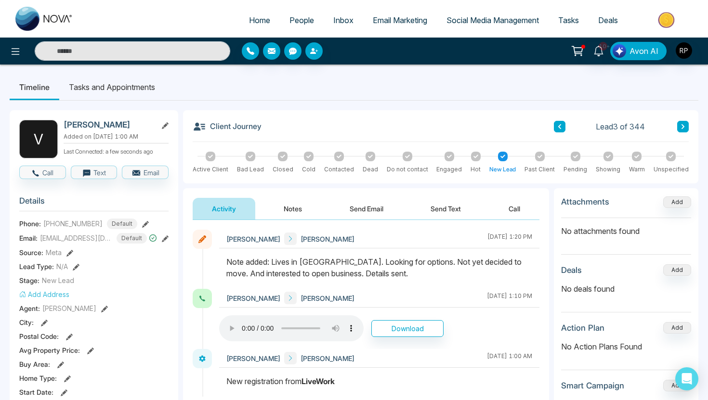
click at [386, 93] on ul "Timeline Tasks and Appointments" at bounding box center [354, 87] width 689 height 26
click at [679, 126] on button at bounding box center [684, 127] width 12 height 12
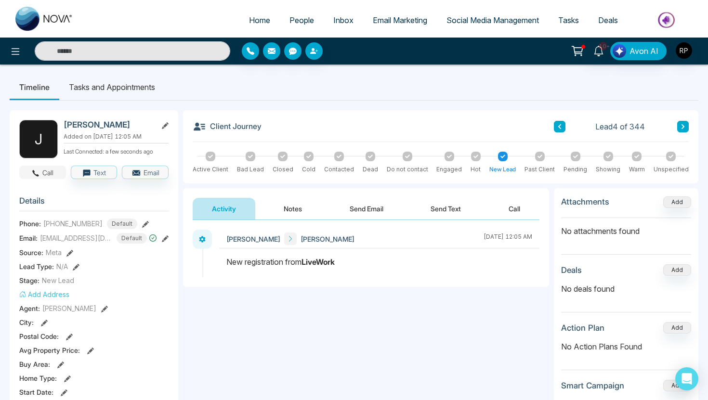
click at [50, 177] on button "Call" at bounding box center [42, 172] width 47 height 13
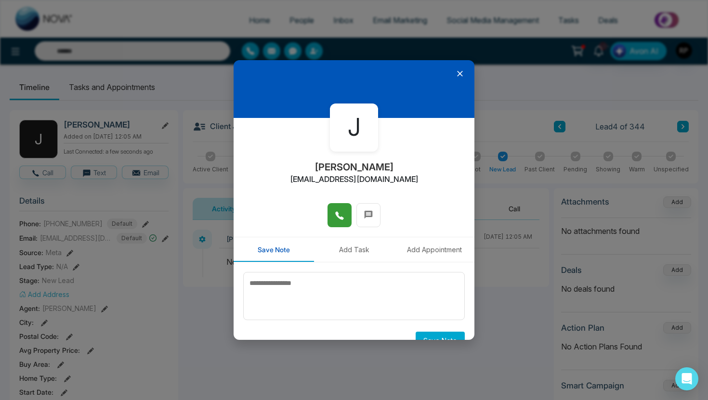
click at [336, 216] on icon at bounding box center [340, 216] width 10 height 10
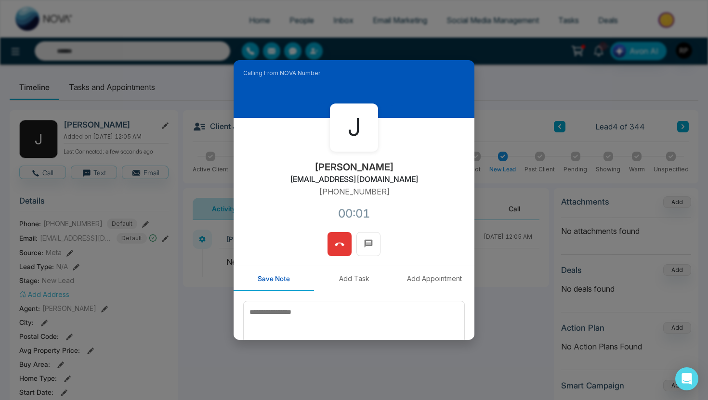
click at [505, 114] on div "Calling From NOVA Number [PERSON_NAME] [EMAIL_ADDRESS][DOMAIN_NAME] [PHONE_NUMB…" at bounding box center [354, 200] width 708 height 400
click at [342, 249] on icon at bounding box center [340, 245] width 10 height 10
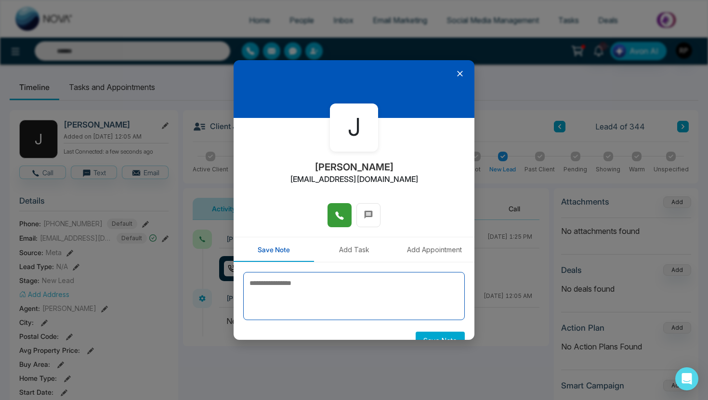
click at [302, 283] on textarea at bounding box center [354, 296] width 222 height 48
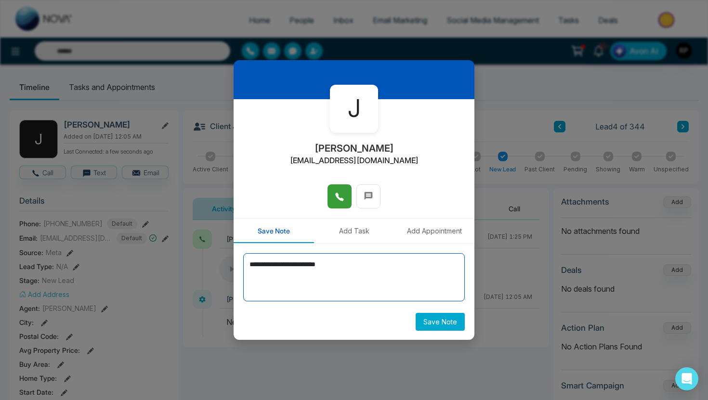
type textarea "**********"
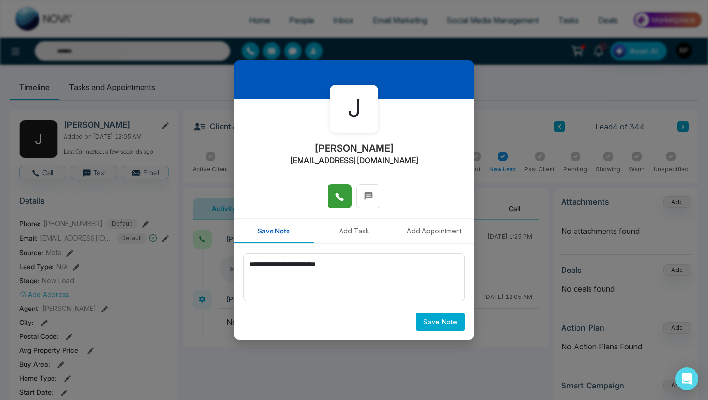
click at [448, 326] on button "Save Note" at bounding box center [440, 322] width 49 height 18
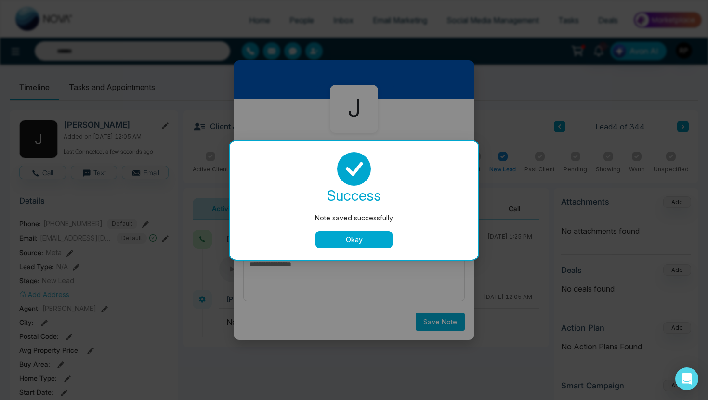
click at [374, 237] on button "Okay" at bounding box center [354, 239] width 77 height 17
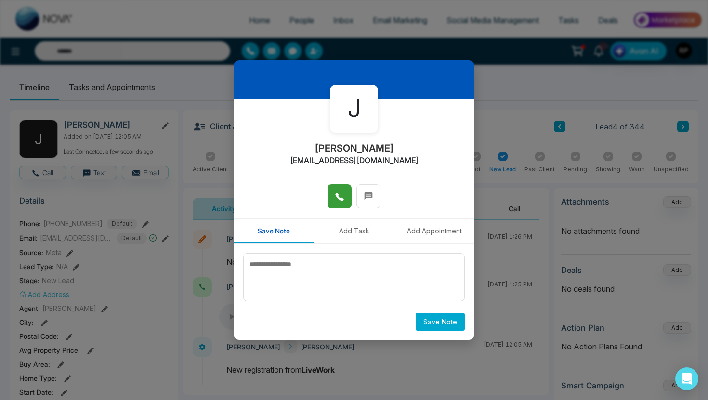
scroll to position [0, 0]
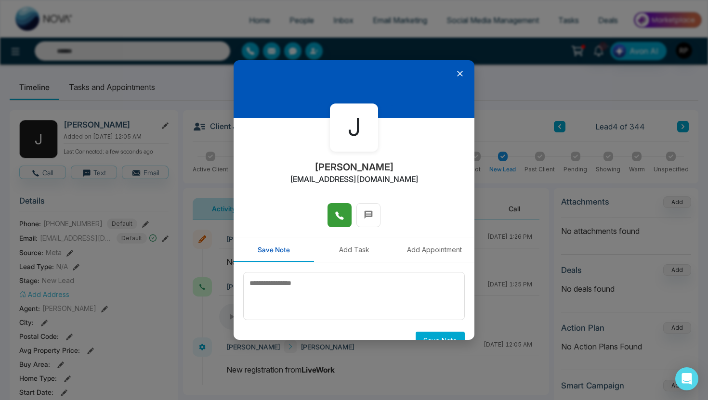
click at [461, 73] on icon at bounding box center [460, 74] width 6 height 6
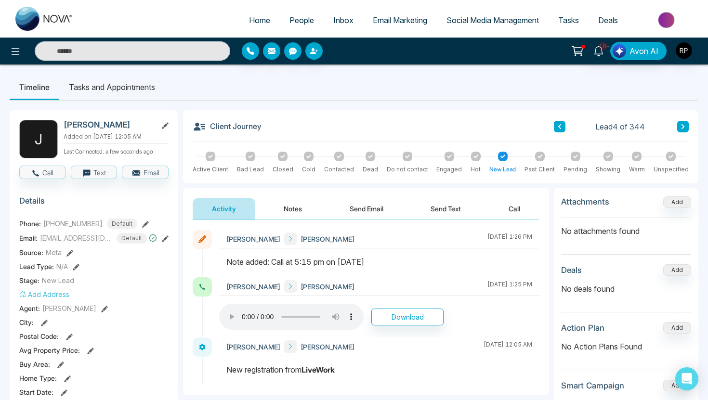
click at [559, 126] on icon at bounding box center [560, 126] width 3 height 5
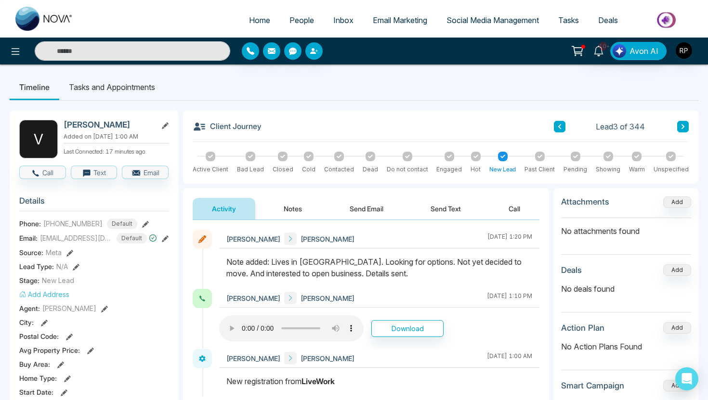
click at [681, 126] on icon at bounding box center [683, 127] width 5 height 6
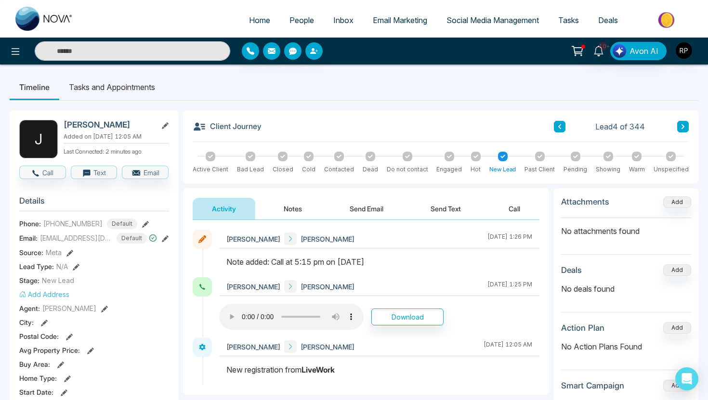
click at [681, 126] on icon at bounding box center [683, 127] width 5 height 6
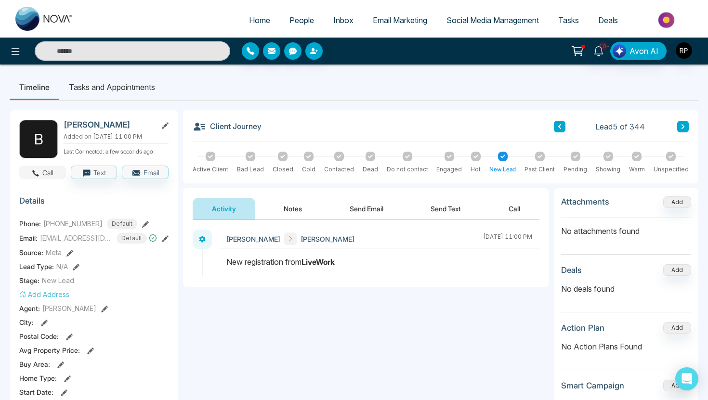
click at [45, 171] on button "Call" at bounding box center [42, 172] width 47 height 13
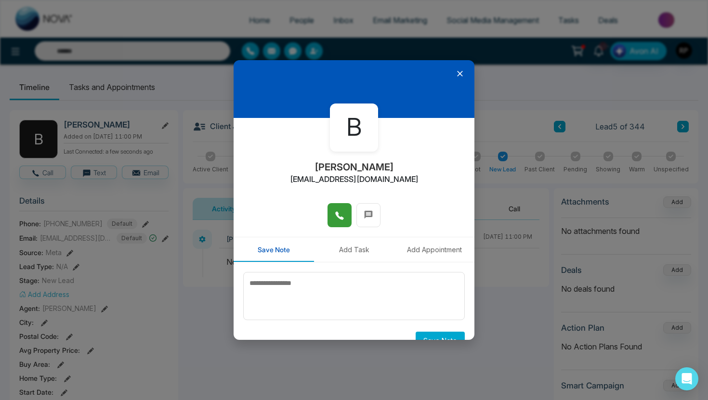
click at [345, 219] on button at bounding box center [340, 215] width 24 height 24
click at [462, 71] on icon at bounding box center [460, 74] width 10 height 10
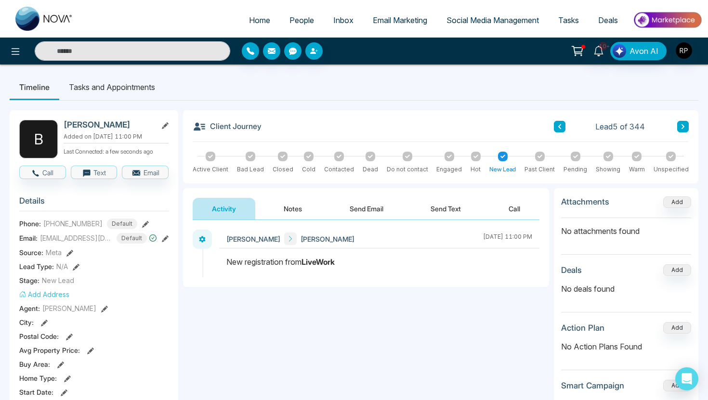
click at [142, 221] on icon at bounding box center [145, 224] width 7 height 7
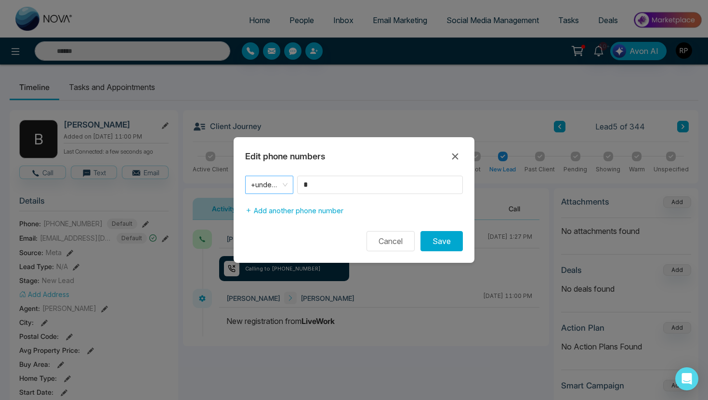
click at [264, 187] on span "+undefined" at bounding box center [269, 184] width 37 height 13
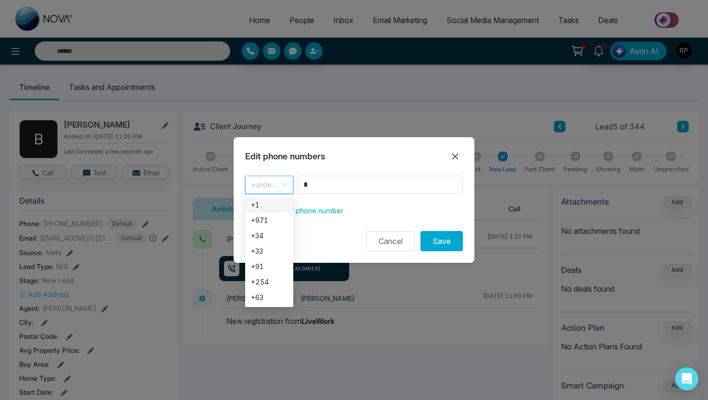
click at [263, 205] on div "+1" at bounding box center [269, 205] width 37 height 11
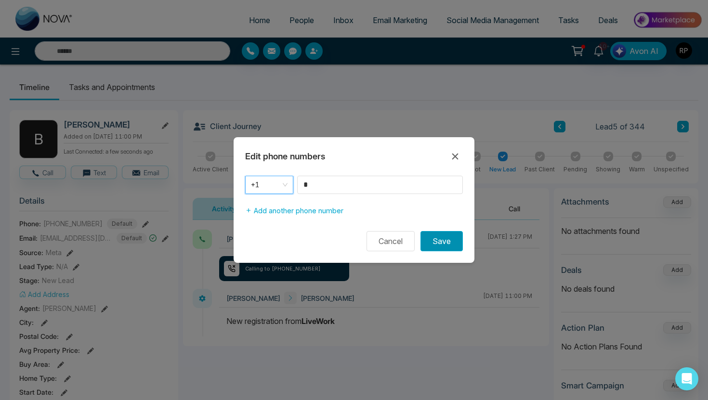
click at [442, 240] on button "Save" at bounding box center [442, 241] width 42 height 20
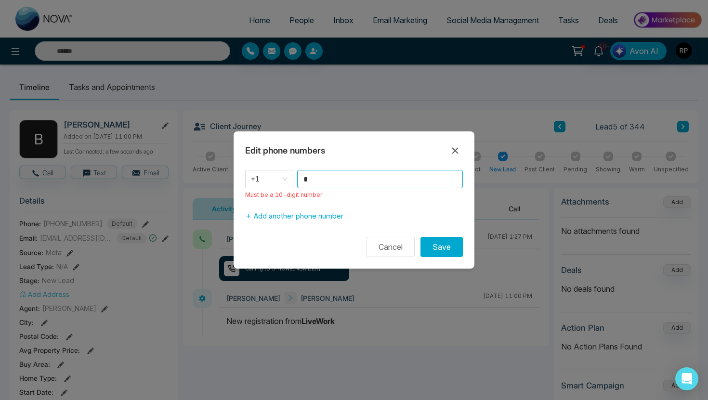
click at [341, 179] on input "*" at bounding box center [380, 179] width 166 height 18
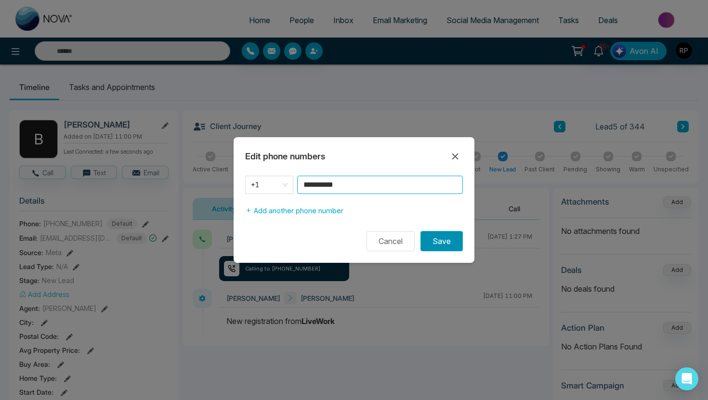
type input "**********"
click at [453, 242] on button "Save" at bounding box center [442, 241] width 42 height 20
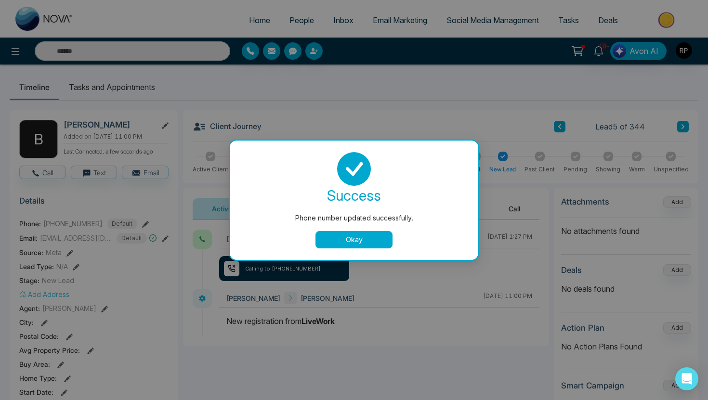
click at [367, 243] on button "Okay" at bounding box center [354, 239] width 77 height 17
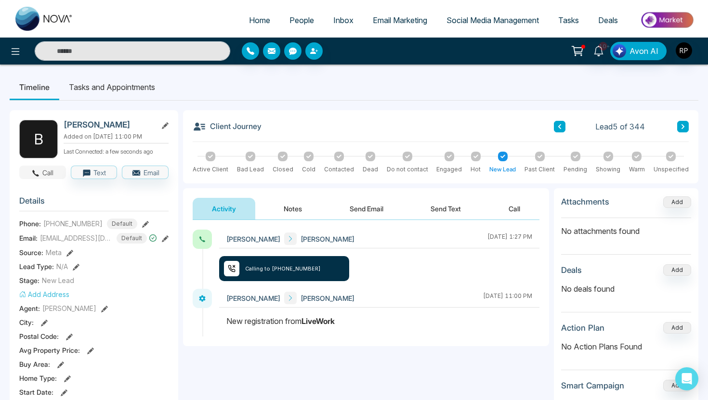
click at [37, 170] on icon "button" at bounding box center [35, 173] width 9 height 9
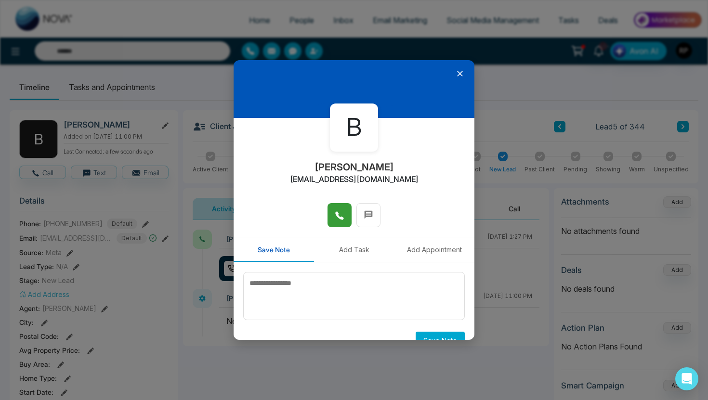
click at [341, 220] on icon at bounding box center [339, 216] width 8 height 8
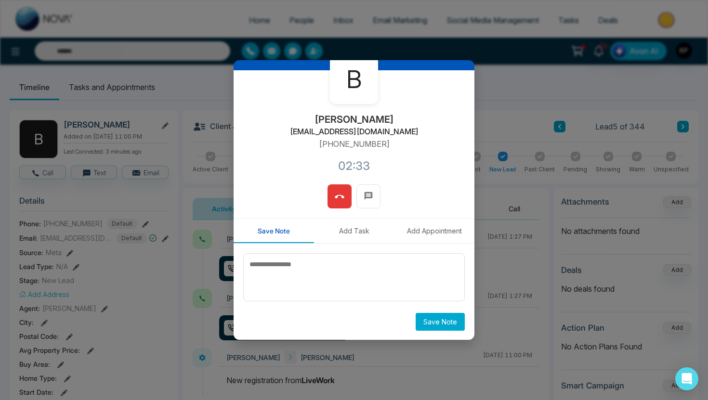
scroll to position [7, 0]
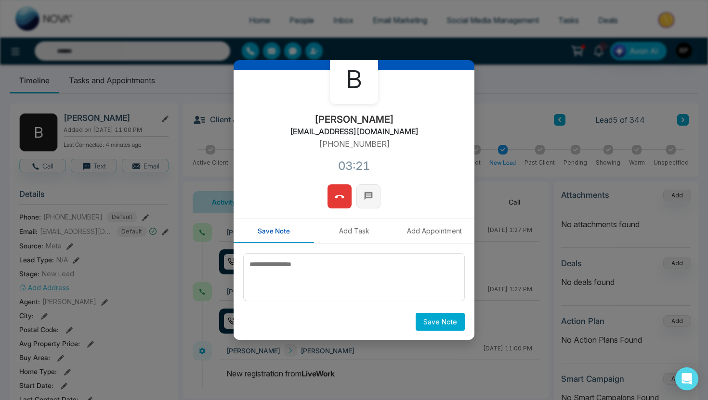
click at [371, 195] on icon at bounding box center [369, 196] width 8 height 8
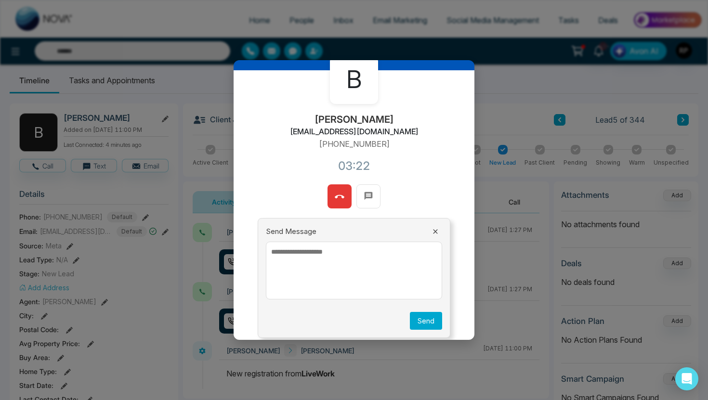
click at [323, 248] on textarea at bounding box center [354, 271] width 176 height 58
paste textarea "**********"
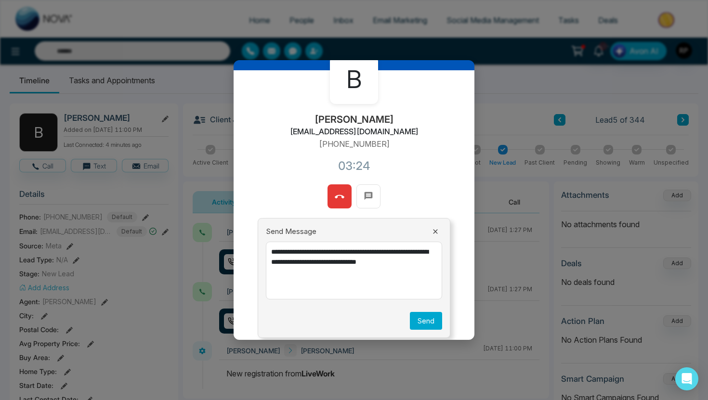
type textarea "**********"
click at [426, 322] on button "Send" at bounding box center [426, 321] width 32 height 18
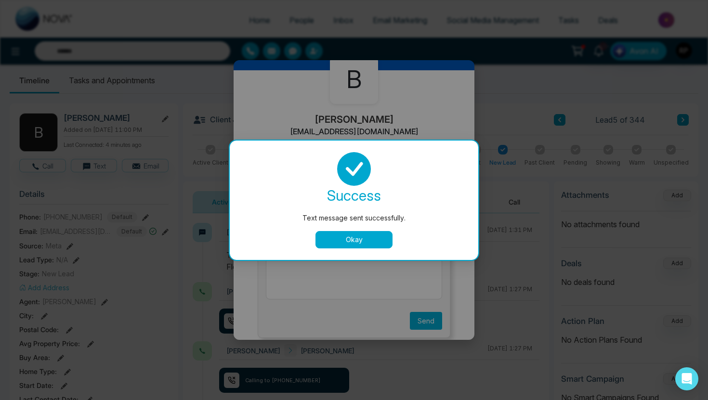
click at [376, 240] on button "Okay" at bounding box center [354, 239] width 77 height 17
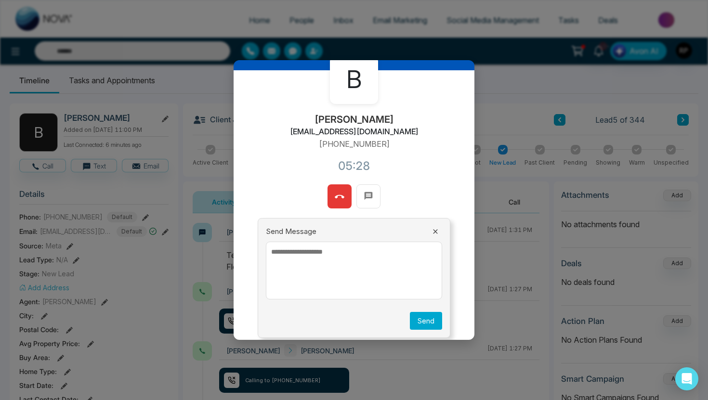
click at [436, 231] on icon at bounding box center [435, 231] width 4 height 4
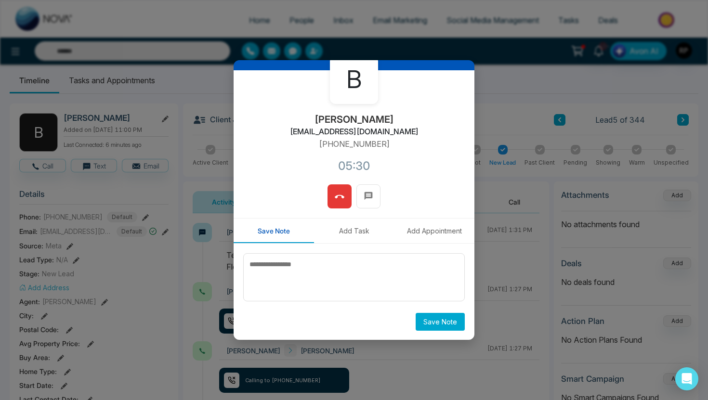
scroll to position [0, 0]
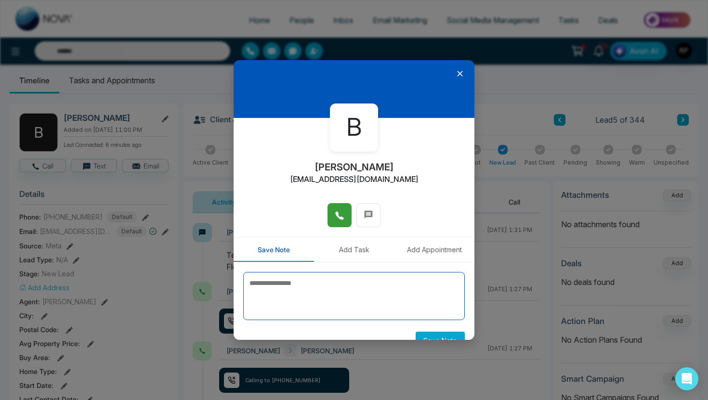
click at [365, 286] on textarea at bounding box center [354, 296] width 222 height 48
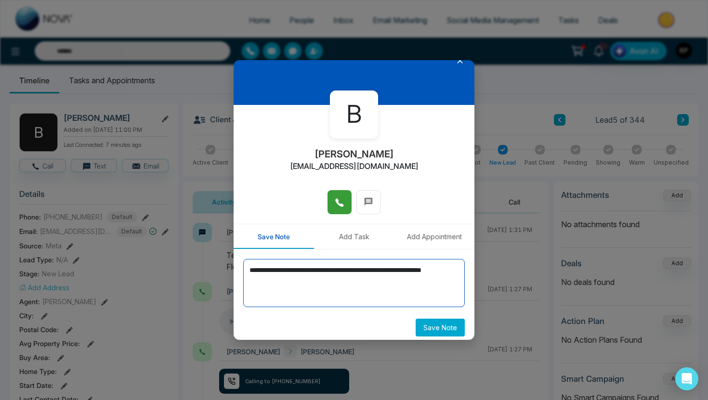
scroll to position [19, 0]
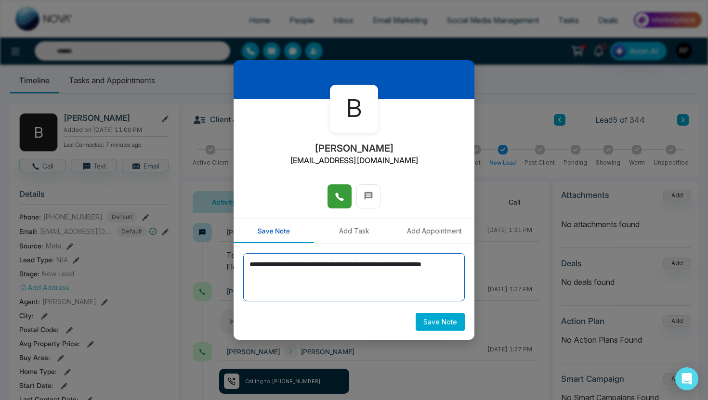
type textarea "**********"
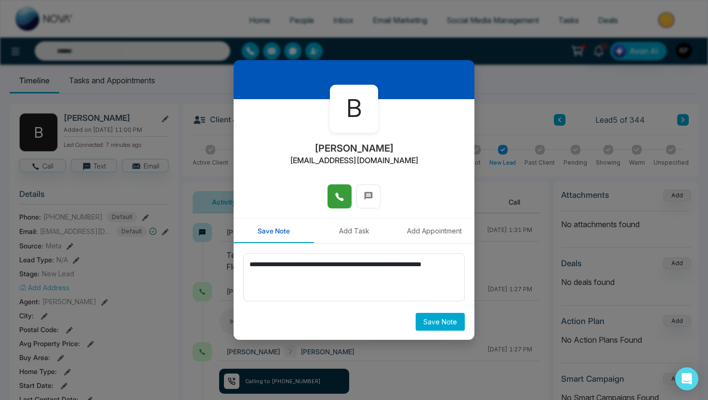
click at [437, 319] on button "Save Note" at bounding box center [440, 322] width 49 height 18
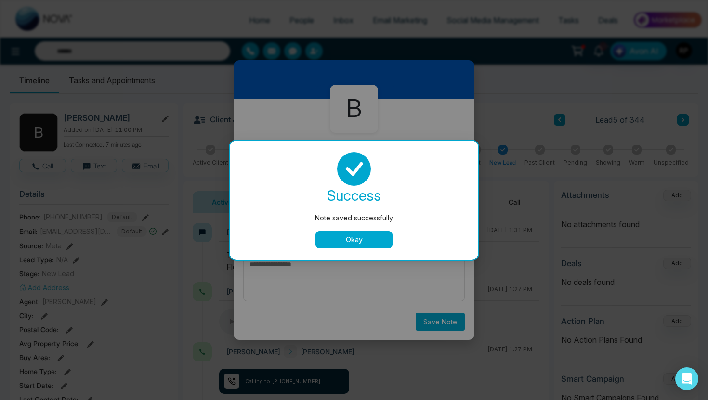
click at [375, 236] on button "Okay" at bounding box center [354, 239] width 77 height 17
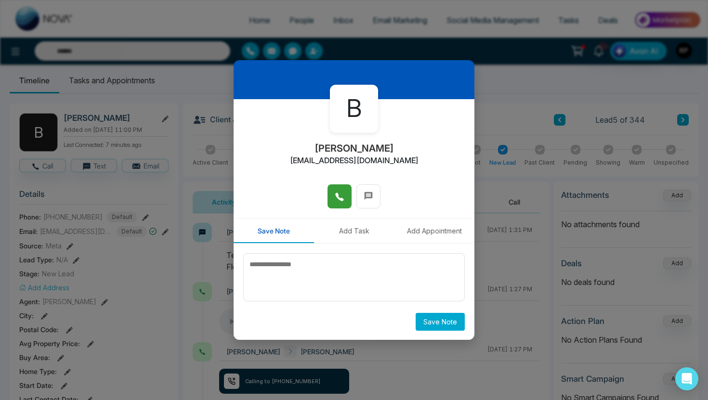
scroll to position [0, 0]
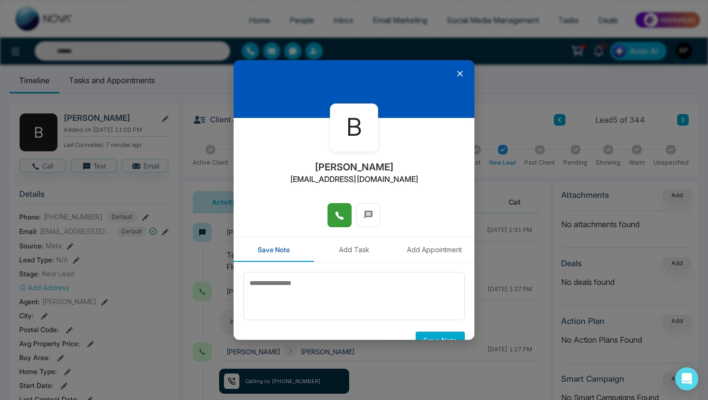
click at [459, 73] on icon at bounding box center [460, 74] width 6 height 6
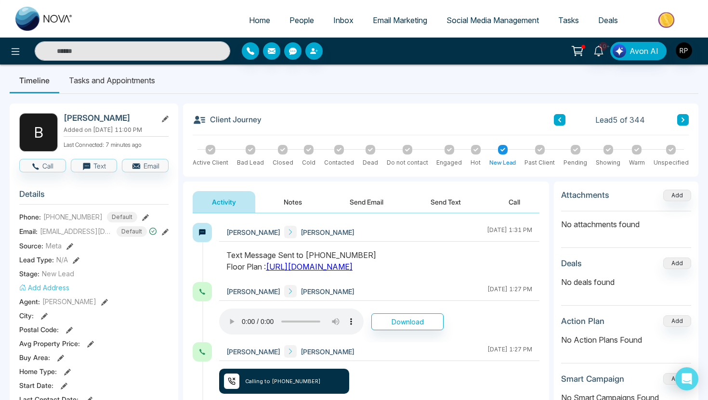
click at [454, 201] on button "Send Text" at bounding box center [446, 202] width 69 height 22
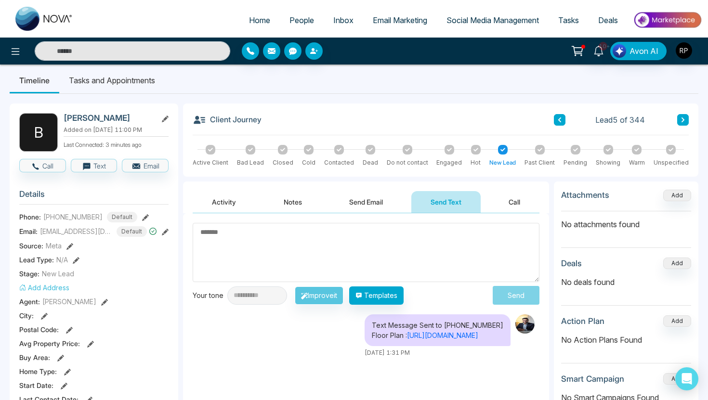
click at [283, 231] on textarea at bounding box center [366, 252] width 347 height 59
paste textarea "**********"
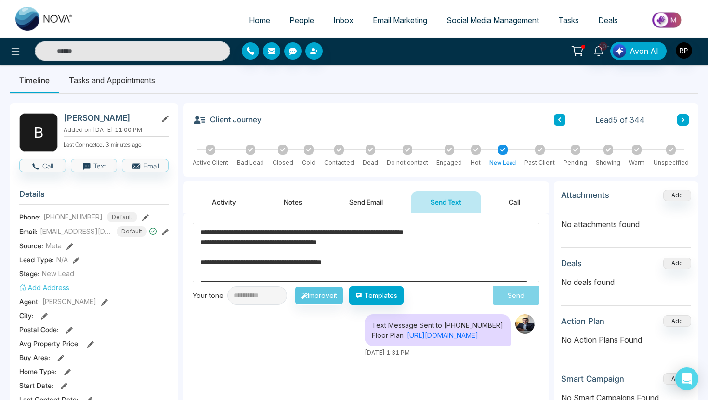
scroll to position [228, 0]
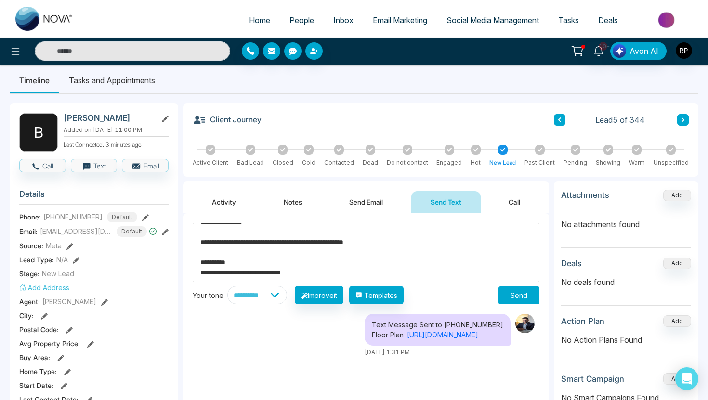
type textarea "**********"
click at [525, 298] on button "Send" at bounding box center [519, 296] width 41 height 18
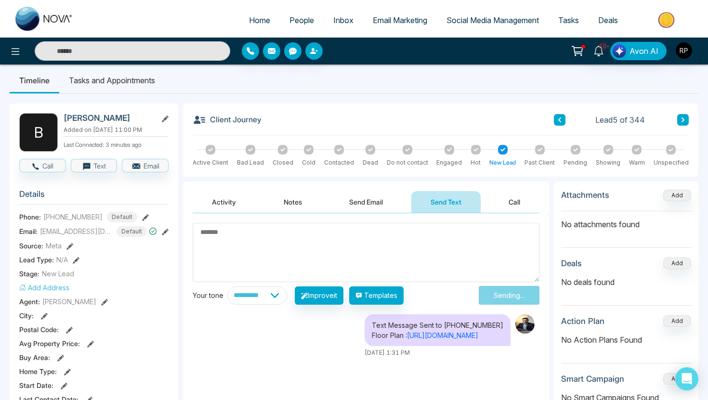
scroll to position [0, 0]
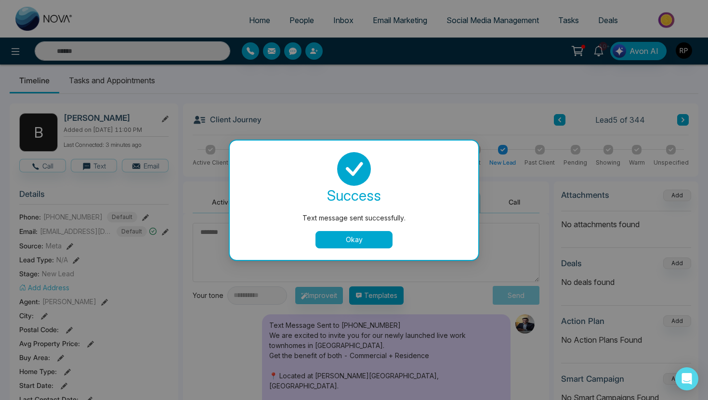
click at [359, 243] on button "Okay" at bounding box center [354, 239] width 77 height 17
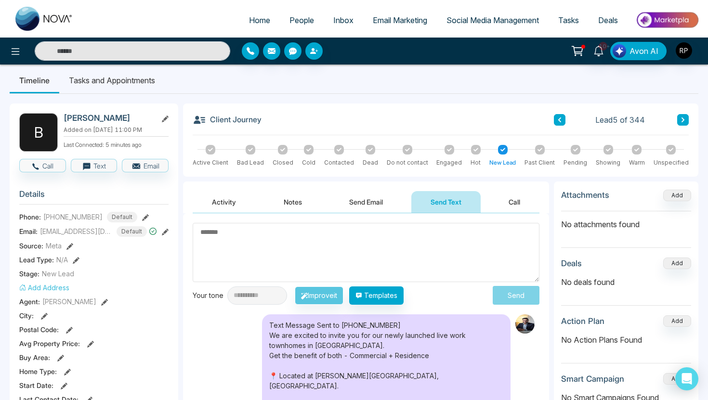
click at [393, 74] on ul "Timeline Tasks and Appointments" at bounding box center [354, 80] width 689 height 26
click at [294, 200] on button "Notes" at bounding box center [293, 202] width 57 height 22
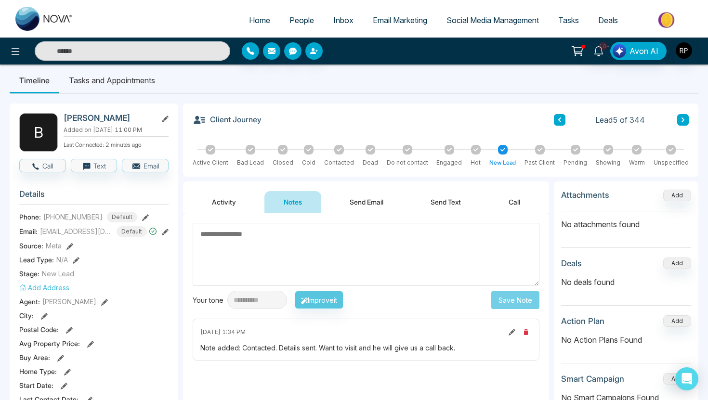
click at [681, 117] on icon at bounding box center [683, 120] width 5 height 6
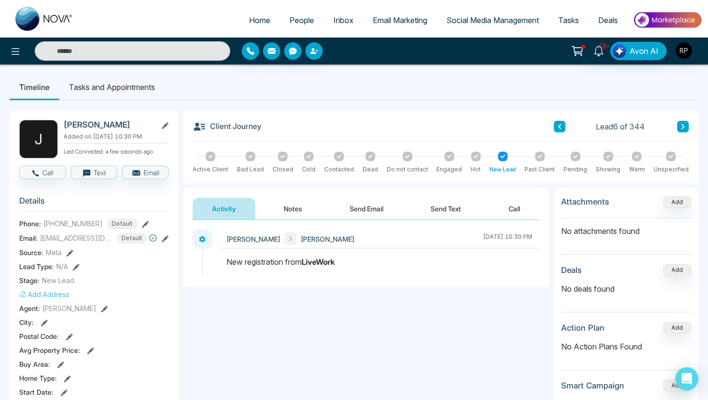
click at [294, 209] on button "Notes" at bounding box center [293, 209] width 57 height 22
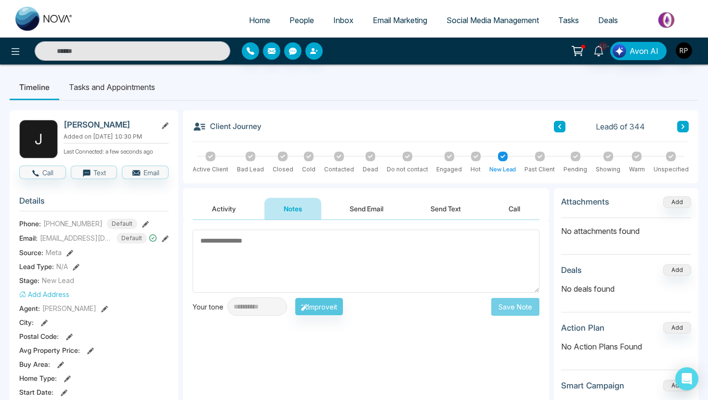
click at [226, 205] on button "Activity" at bounding box center [224, 209] width 63 height 22
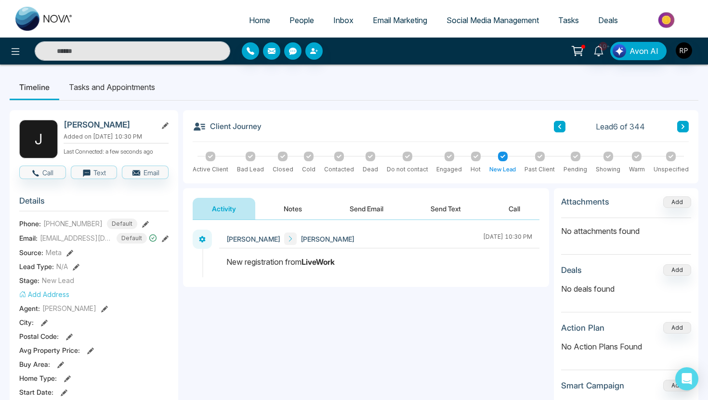
click at [561, 130] on button at bounding box center [560, 127] width 12 height 12
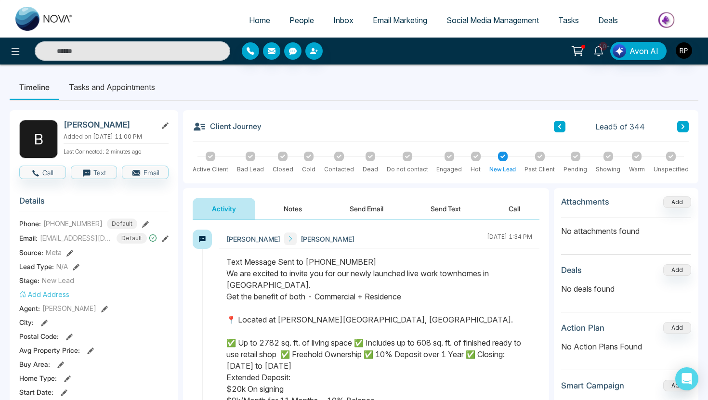
click at [447, 155] on icon at bounding box center [449, 156] width 5 height 5
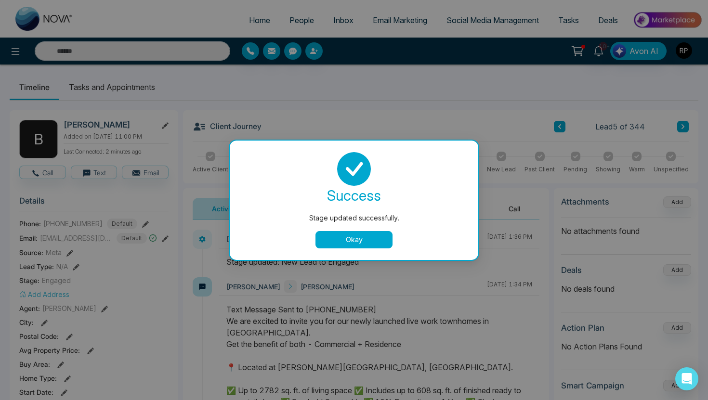
click at [359, 233] on button "Okay" at bounding box center [354, 239] width 77 height 17
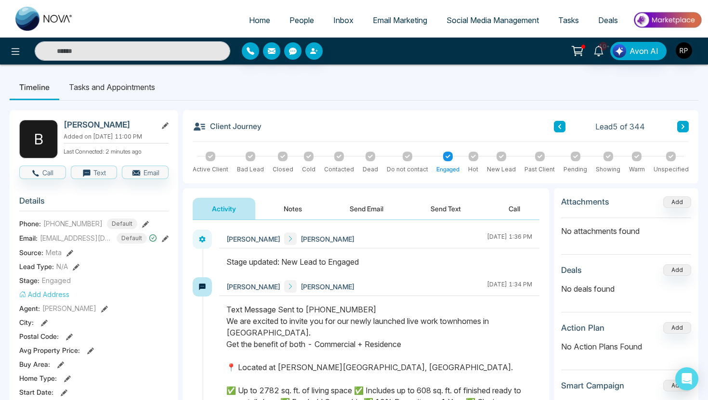
click at [636, 159] on div at bounding box center [637, 157] width 10 height 10
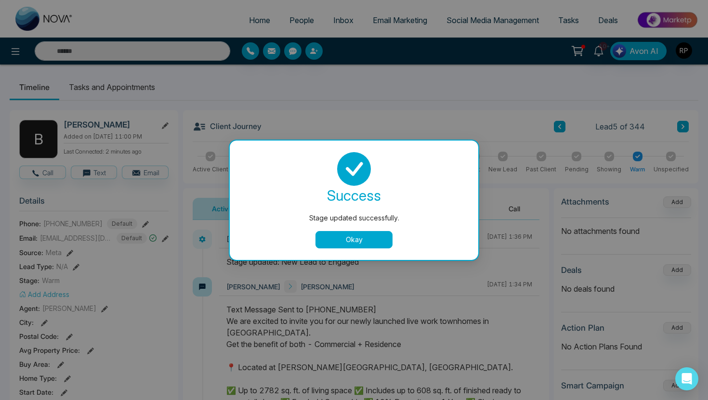
click at [367, 241] on button "Okay" at bounding box center [354, 239] width 77 height 17
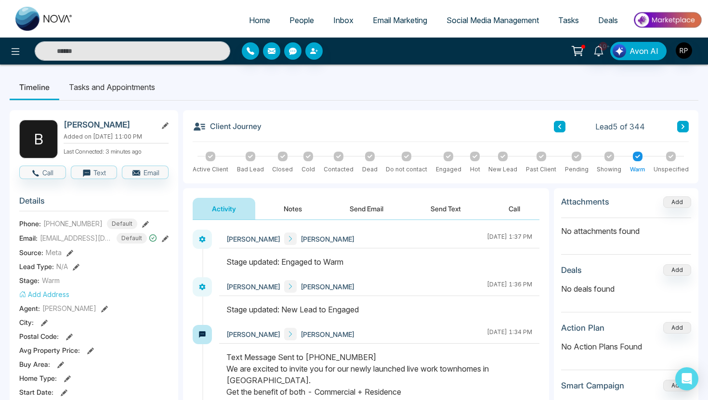
click at [678, 130] on button at bounding box center [684, 127] width 12 height 12
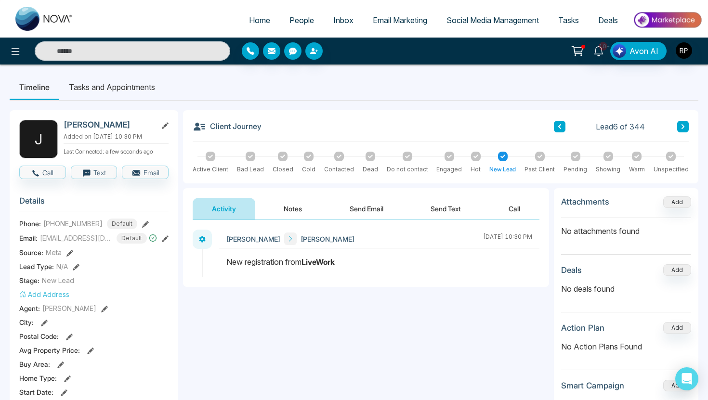
click at [295, 211] on button "Notes" at bounding box center [293, 209] width 57 height 22
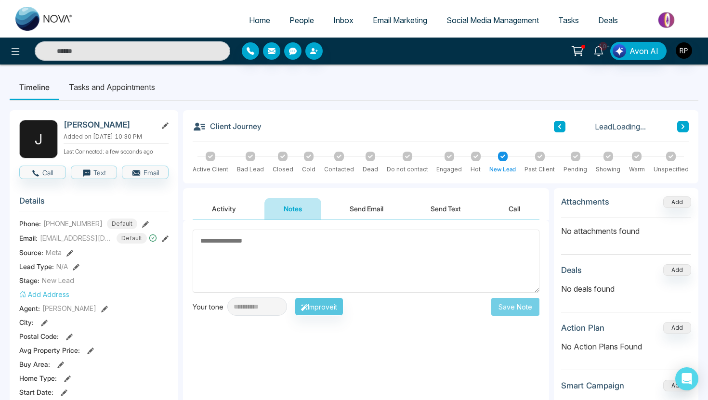
click at [223, 210] on button "Activity" at bounding box center [224, 209] width 63 height 22
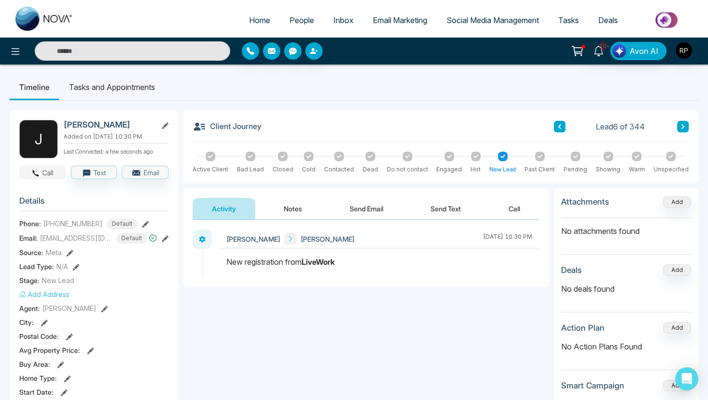
click at [49, 173] on button "Call" at bounding box center [42, 172] width 47 height 13
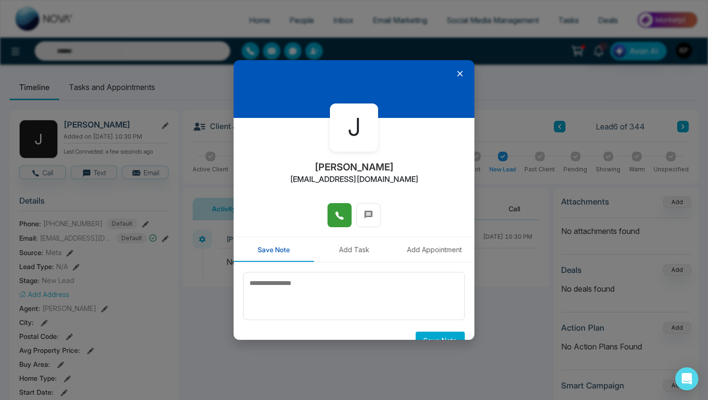
click at [340, 214] on icon at bounding box center [340, 216] width 10 height 10
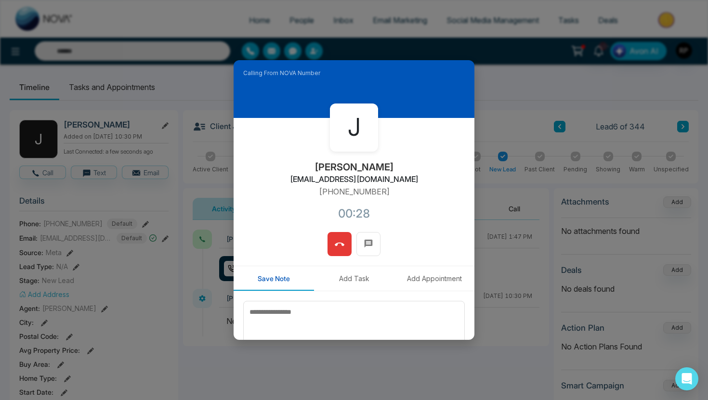
click at [340, 245] on icon at bounding box center [340, 245] width 10 height 10
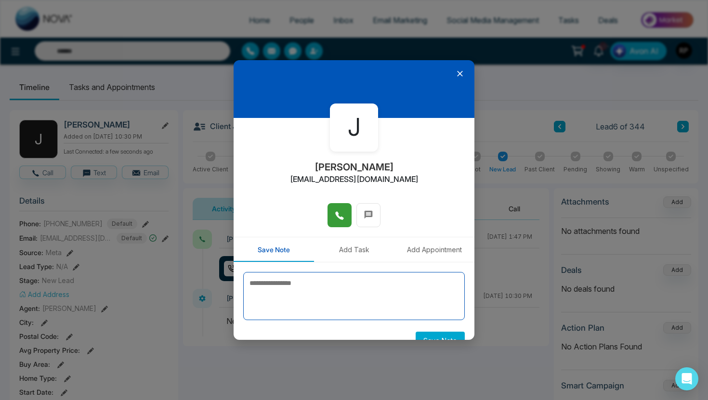
click at [284, 292] on textarea at bounding box center [354, 296] width 222 height 48
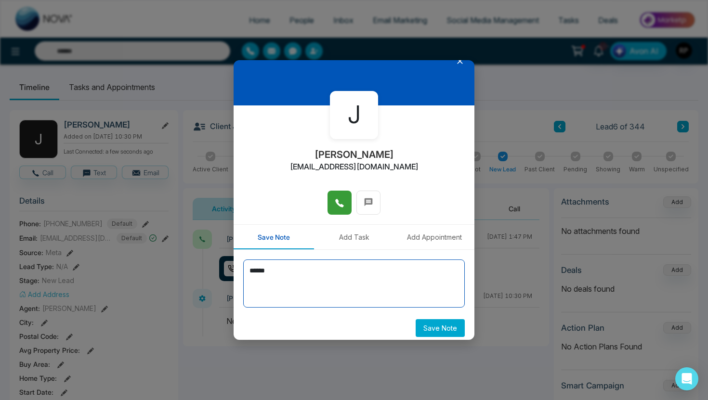
scroll to position [19, 0]
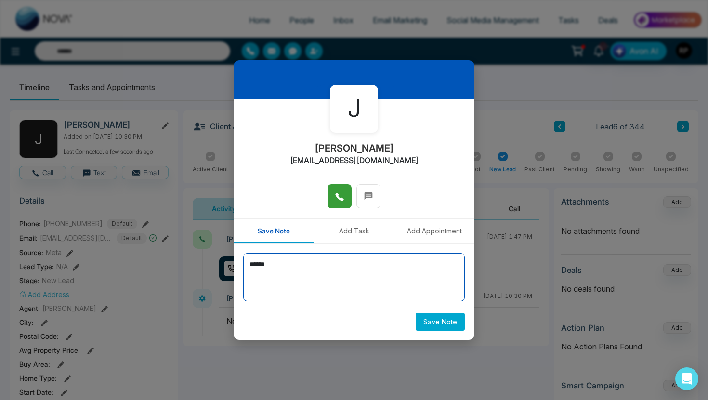
type textarea "******"
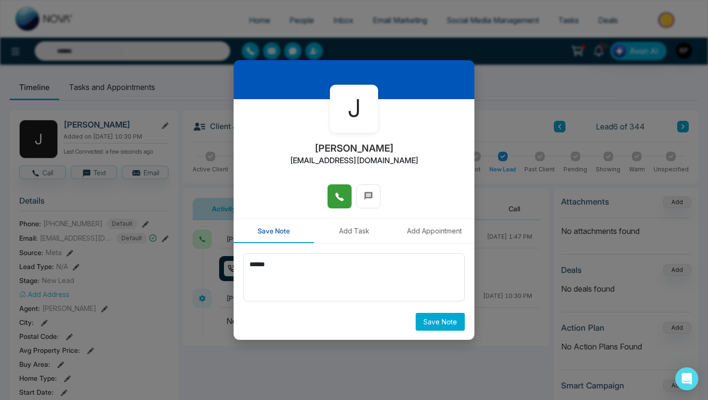
click at [452, 320] on button "Save Note" at bounding box center [440, 322] width 49 height 18
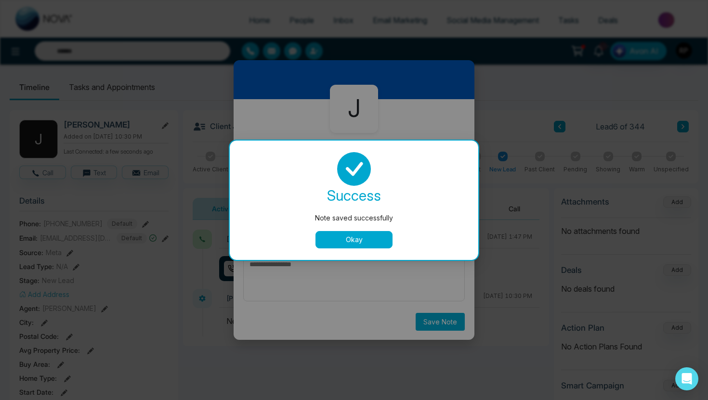
click at [374, 238] on button "Okay" at bounding box center [354, 239] width 77 height 17
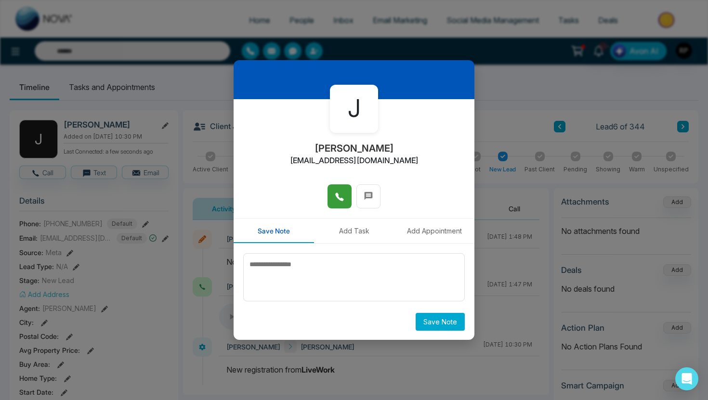
scroll to position [0, 0]
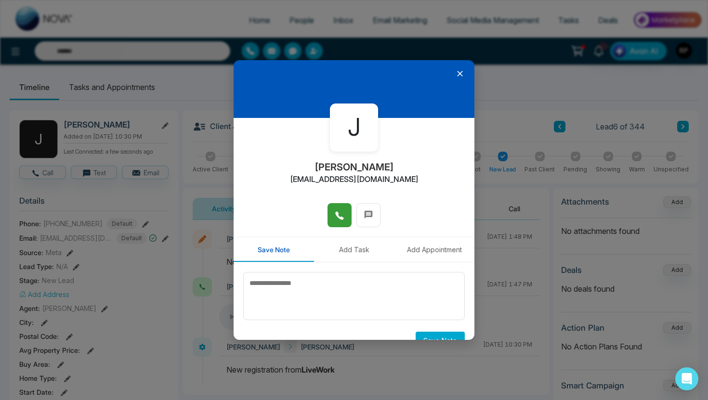
click at [459, 73] on icon at bounding box center [460, 74] width 10 height 10
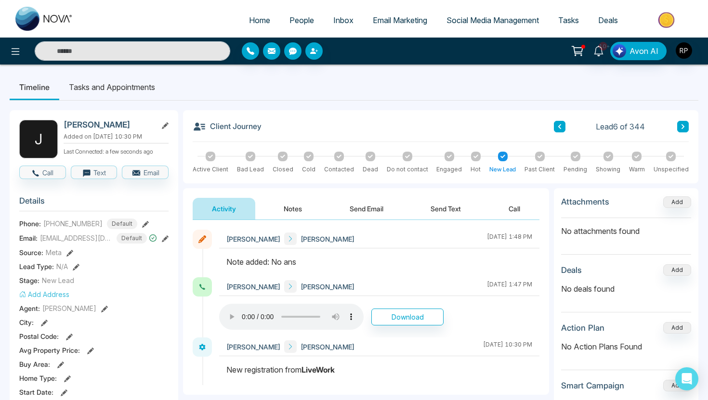
click at [683, 123] on button at bounding box center [684, 127] width 12 height 12
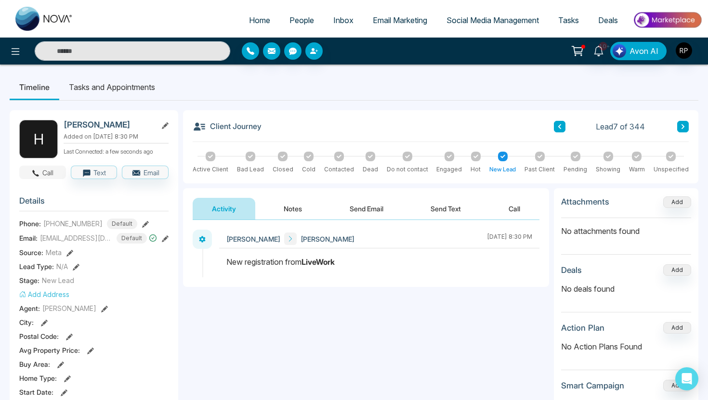
click at [46, 172] on button "Call" at bounding box center [42, 172] width 47 height 13
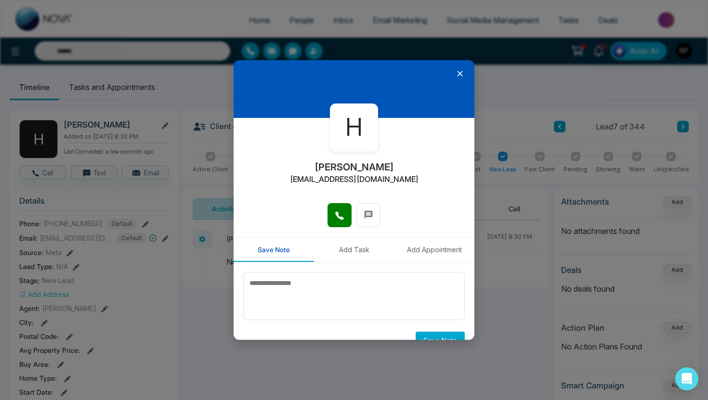
click at [461, 72] on icon at bounding box center [460, 74] width 6 height 6
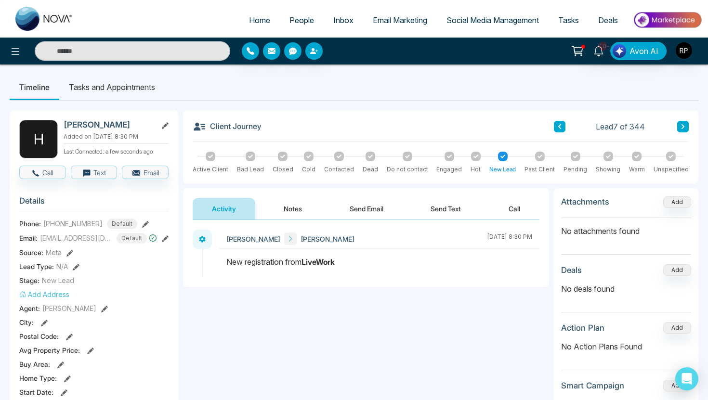
click at [288, 208] on button "Notes" at bounding box center [293, 209] width 57 height 22
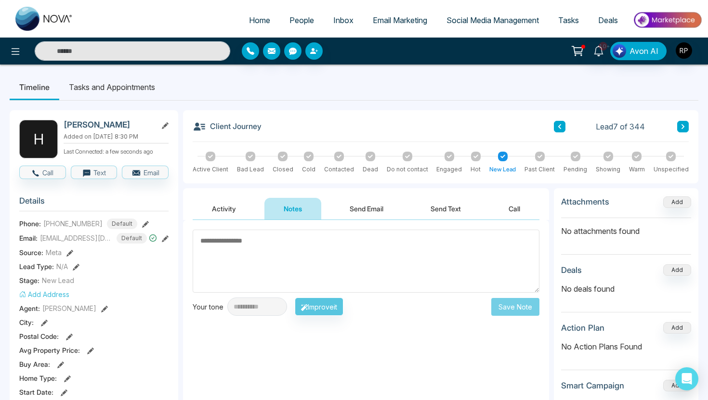
click at [231, 208] on button "Activity" at bounding box center [224, 209] width 63 height 22
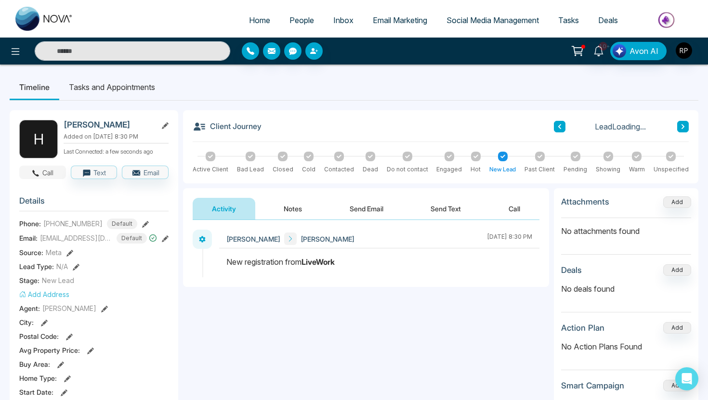
click at [41, 170] on button "Call" at bounding box center [42, 172] width 47 height 13
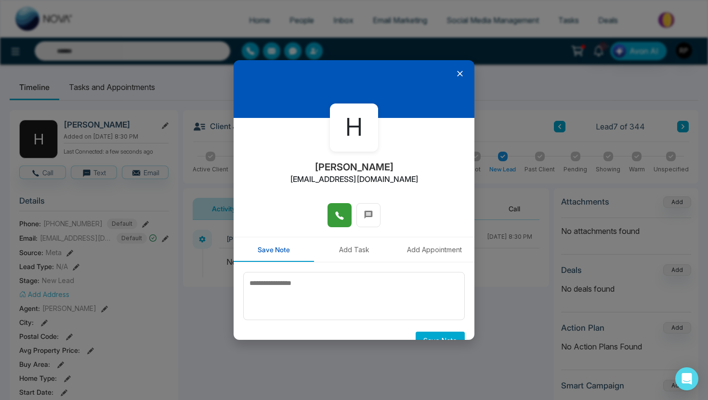
click at [342, 214] on icon at bounding box center [340, 216] width 10 height 10
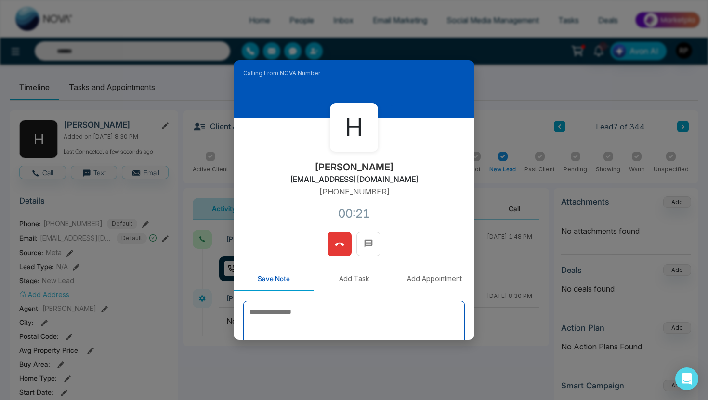
click at [306, 313] on textarea at bounding box center [354, 325] width 222 height 48
type textarea "******"
click at [339, 241] on icon at bounding box center [340, 245] width 10 height 10
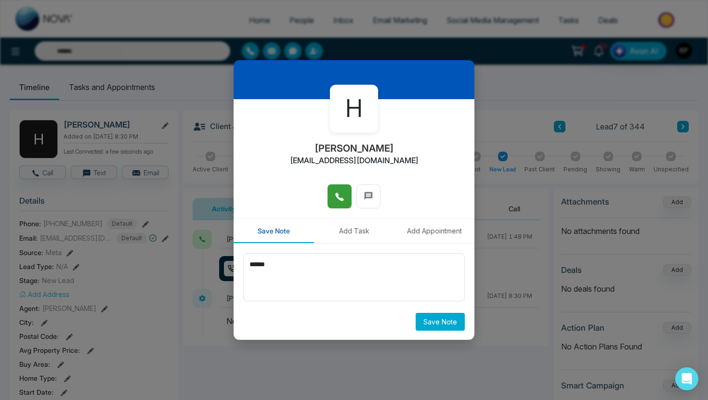
scroll to position [19, 0]
click at [433, 326] on button "Save Note" at bounding box center [440, 322] width 49 height 18
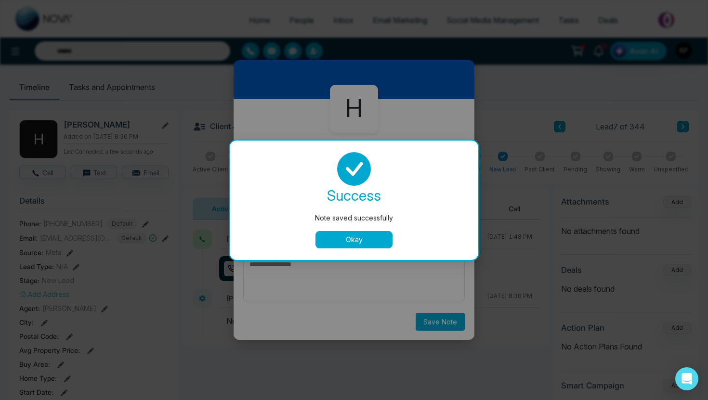
click at [367, 243] on button "Okay" at bounding box center [354, 239] width 77 height 17
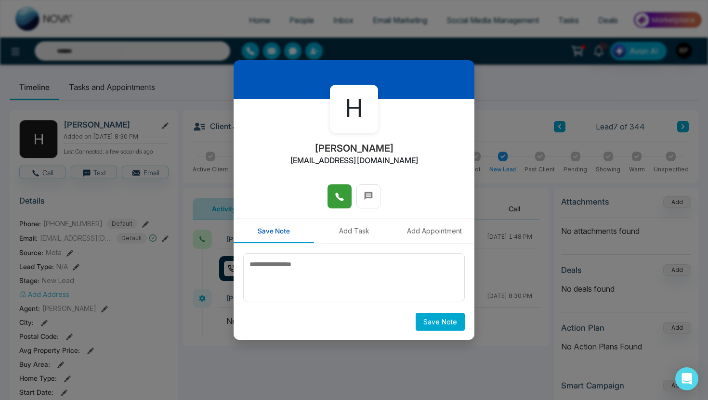
scroll to position [0, 0]
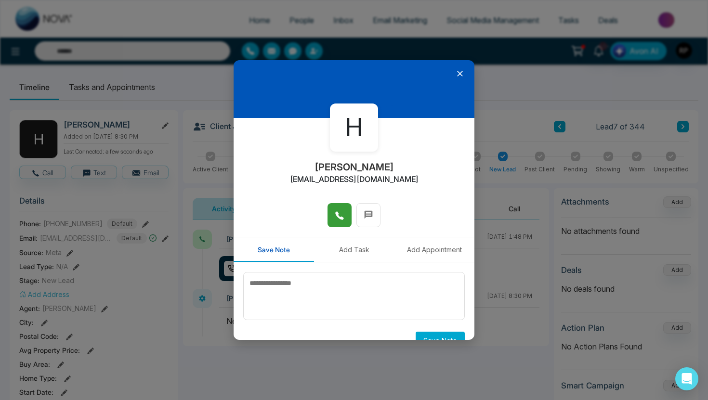
click at [460, 75] on icon at bounding box center [460, 74] width 10 height 10
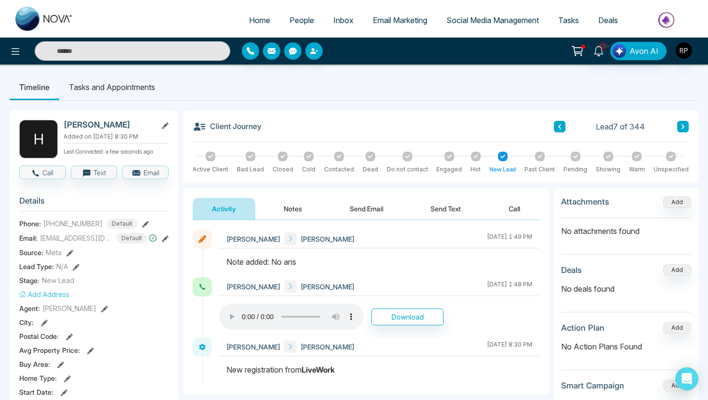
click at [687, 124] on button at bounding box center [684, 127] width 12 height 12
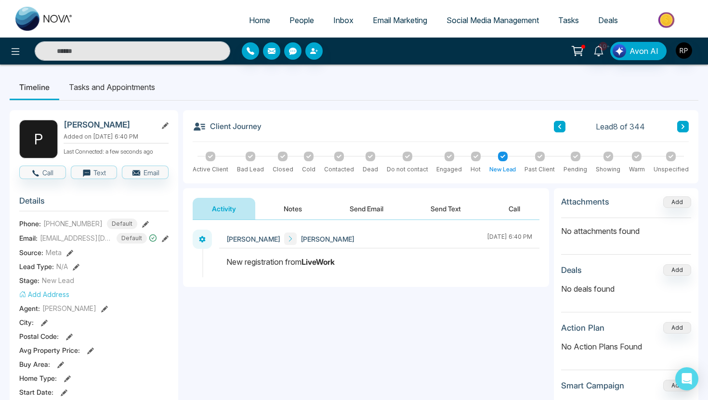
click at [301, 208] on button "Notes" at bounding box center [293, 209] width 57 height 22
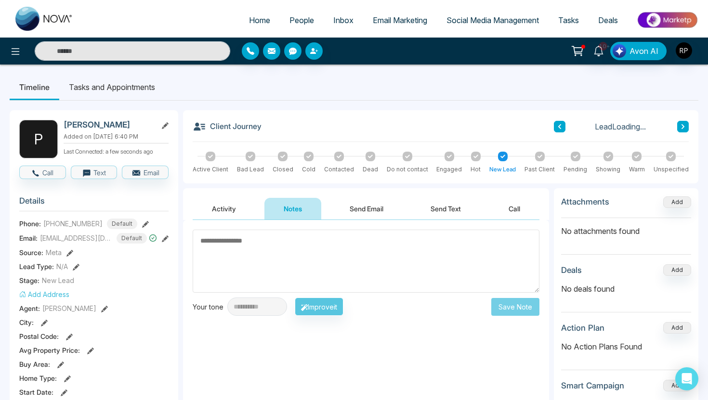
click at [224, 202] on button "Activity" at bounding box center [224, 209] width 63 height 22
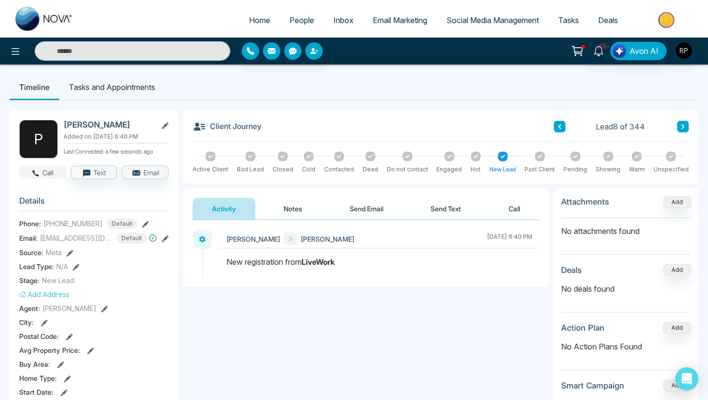
click at [46, 174] on button "Call" at bounding box center [42, 172] width 47 height 13
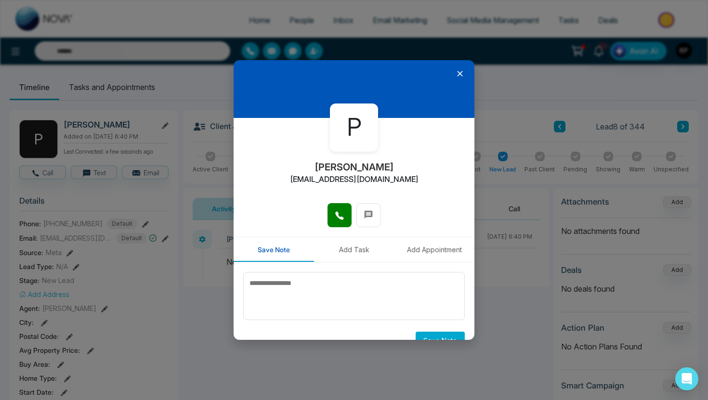
click at [462, 70] on icon at bounding box center [460, 74] width 10 height 10
